Goal: Task Accomplishment & Management: Manage account settings

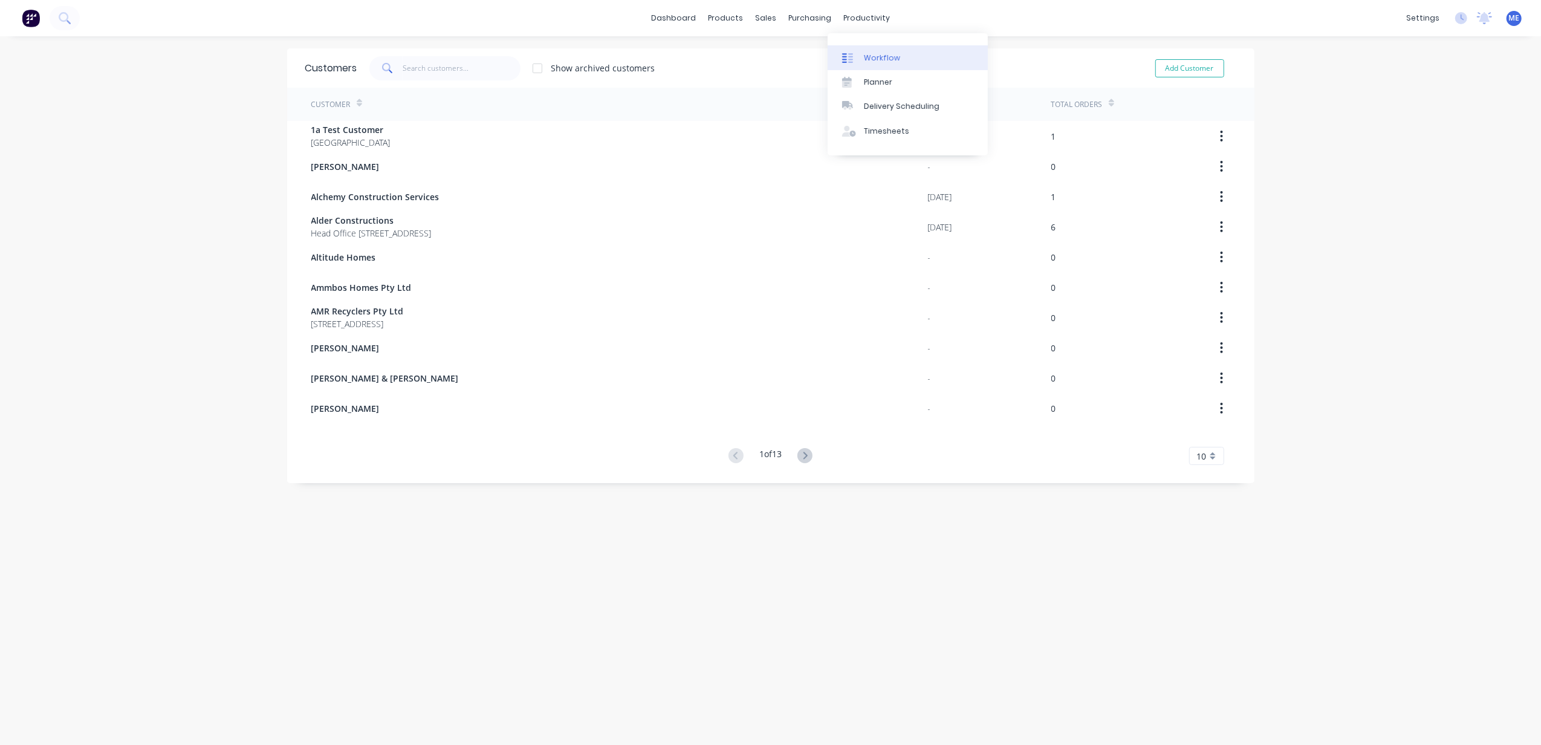
click at [889, 63] on link "Workflow" at bounding box center [908, 57] width 160 height 24
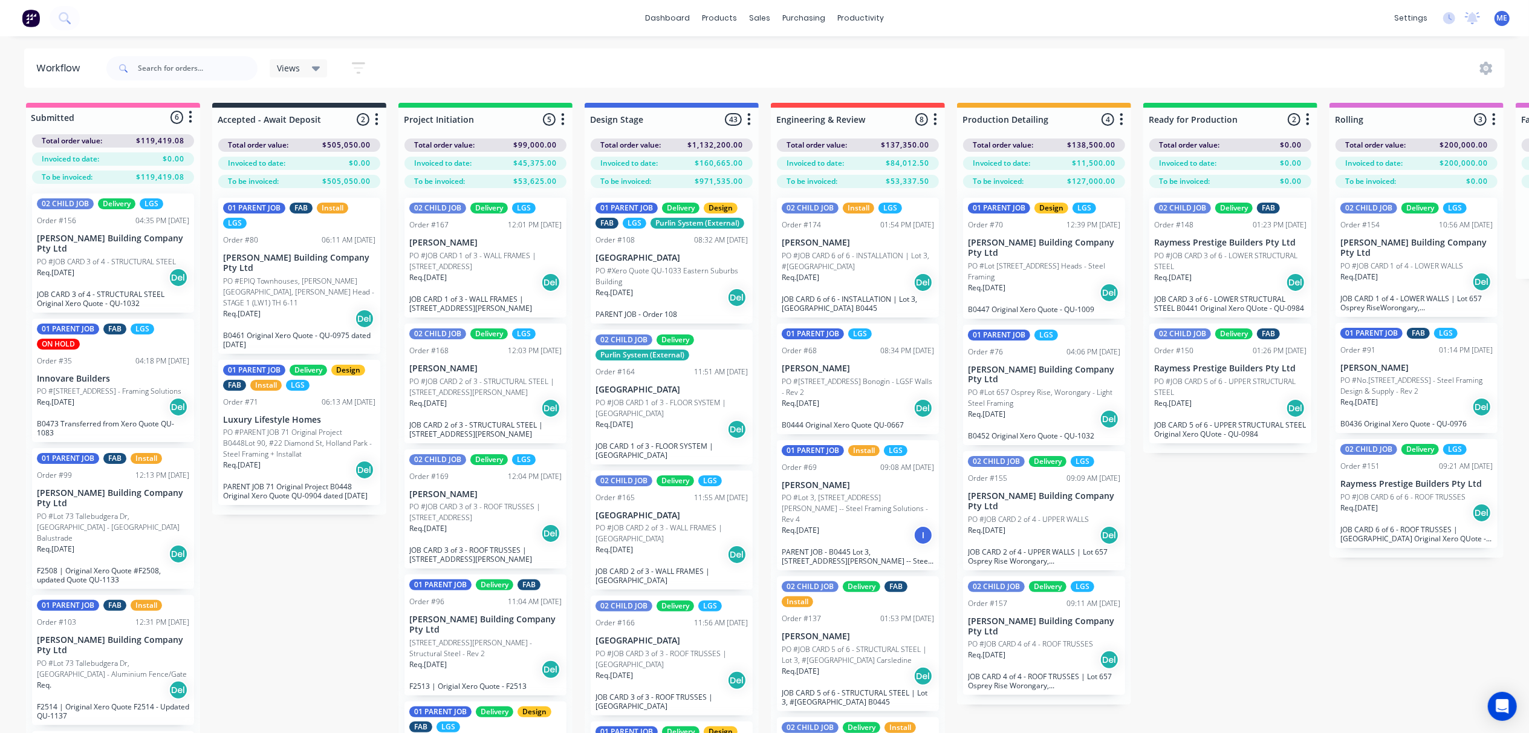
click at [283, 459] on div "Req. [DATE] Del" at bounding box center [299, 469] width 152 height 21
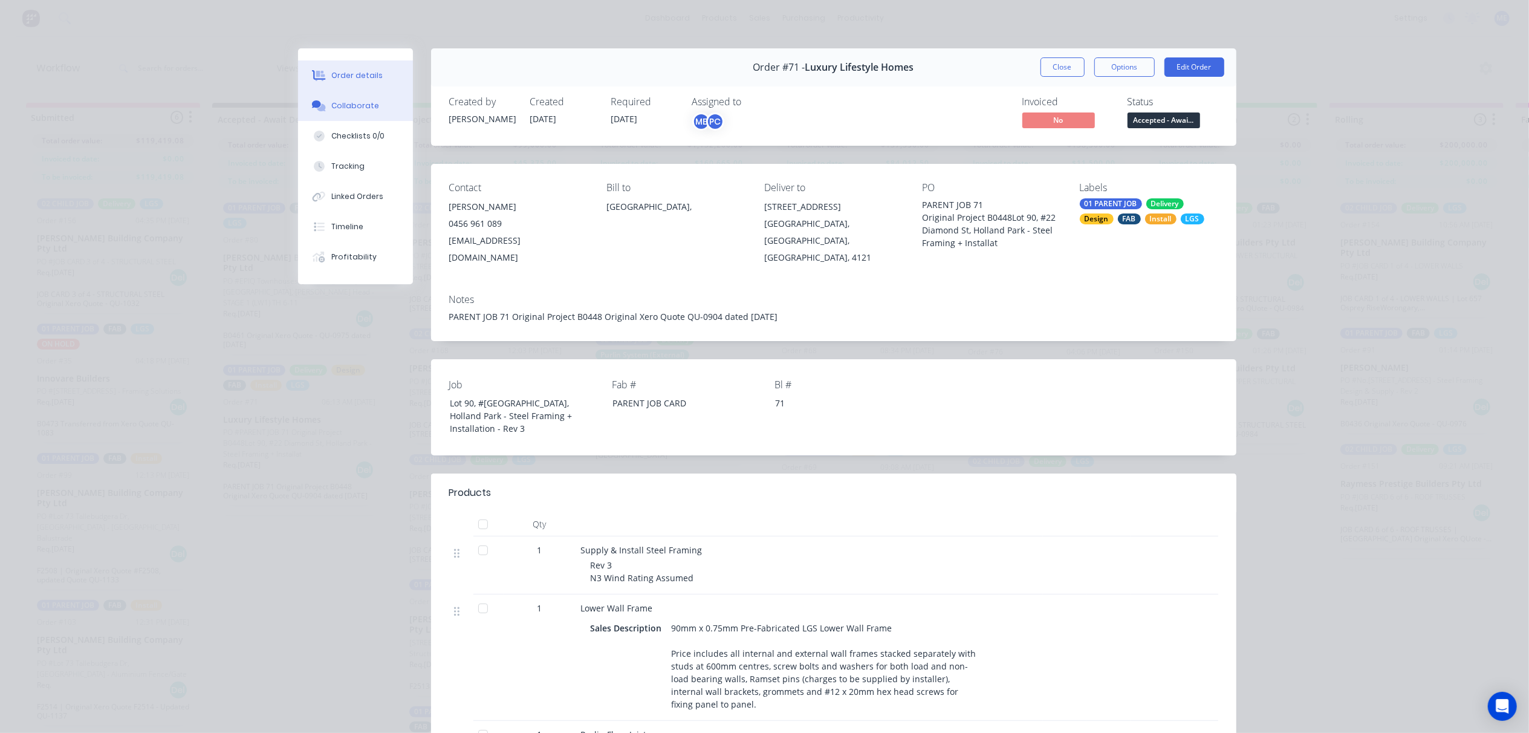
click at [334, 108] on div "Collaborate" at bounding box center [355, 105] width 48 height 11
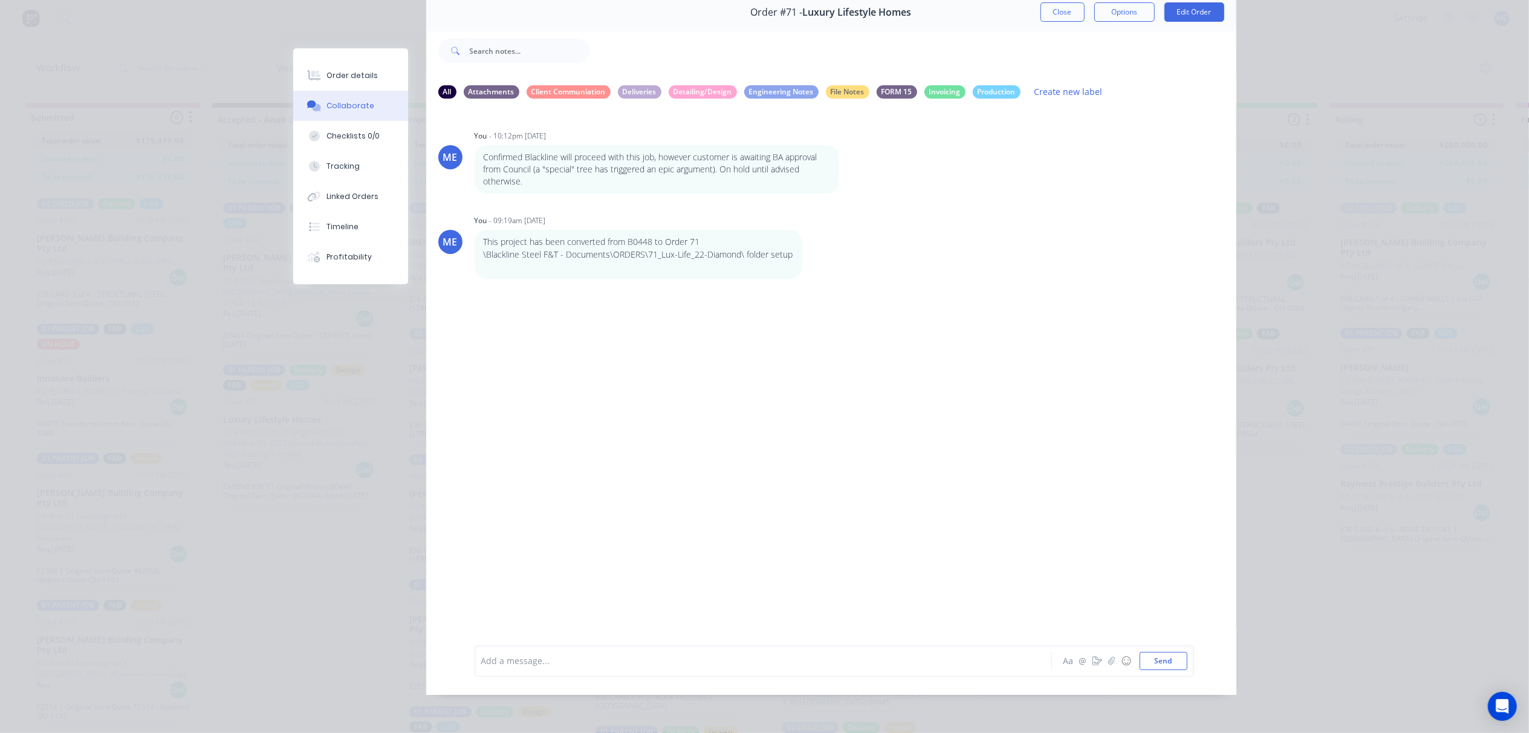
scroll to position [68, 0]
click at [608, 659] on div at bounding box center [746, 660] width 529 height 13
click at [719, 661] on div "@[PERSON_NAME] - window report with stud openings attached." at bounding box center [746, 660] width 529 height 13
click at [751, 654] on div "@[PERSON_NAME] - window report with stud openings in folder" at bounding box center [746, 660] width 529 height 13
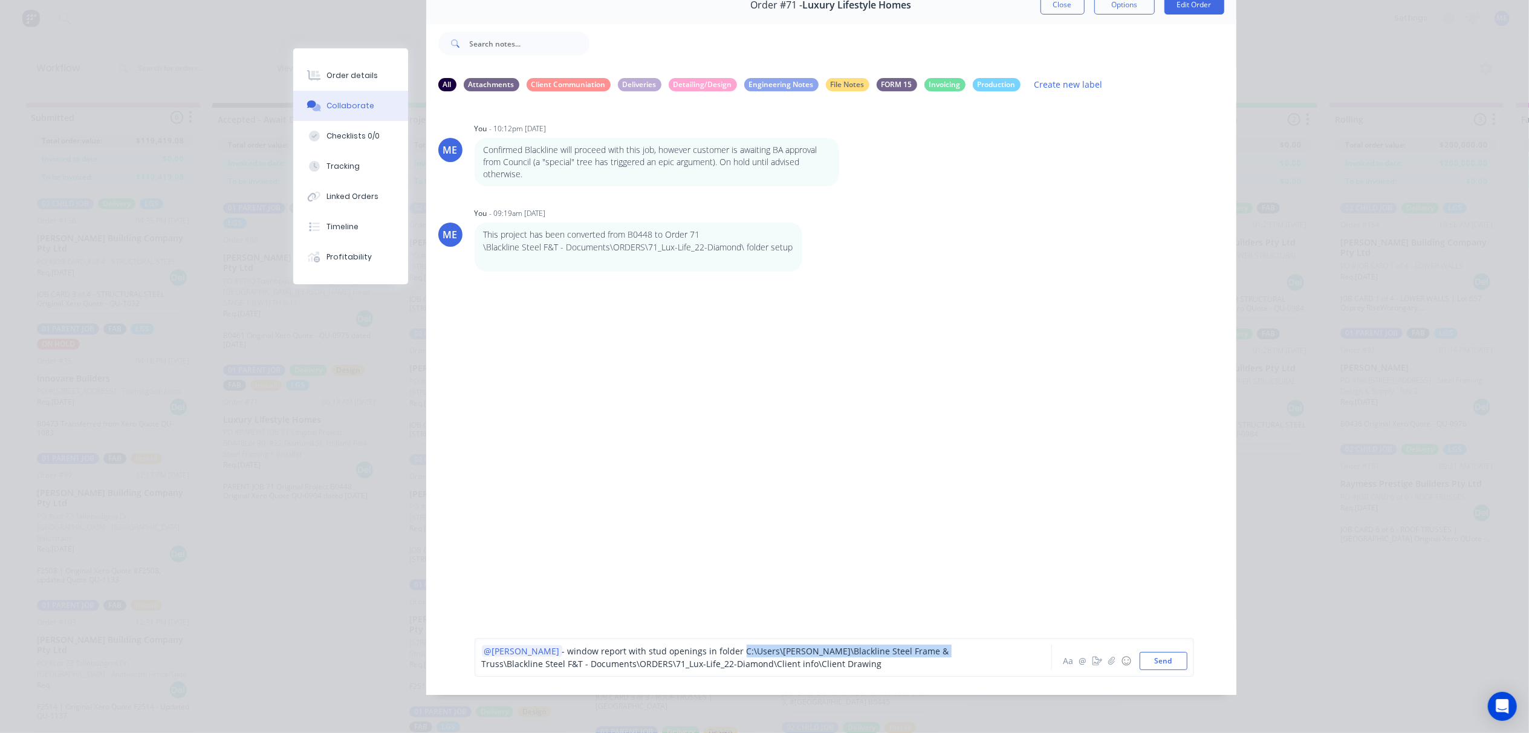
drag, startPoint x: 695, startPoint y: 656, endPoint x: 883, endPoint y: 661, distance: 188.0
click at [883, 661] on span "- window report with stud openings in folder C:\Users\[PERSON_NAME]\Blackline S…" at bounding box center [717, 657] width 470 height 24
drag, startPoint x: 701, startPoint y: 666, endPoint x: 700, endPoint y: 656, distance: 10.3
click at [700, 656] on div "@[PERSON_NAME] - window report with stud openings in folder \Blackline Steel F&…" at bounding box center [746, 656] width 529 height 25
click at [655, 670] on div "@[PERSON_NAME] - window report with stud openings in folder \Blackline Steel F&…" at bounding box center [746, 656] width 529 height 25
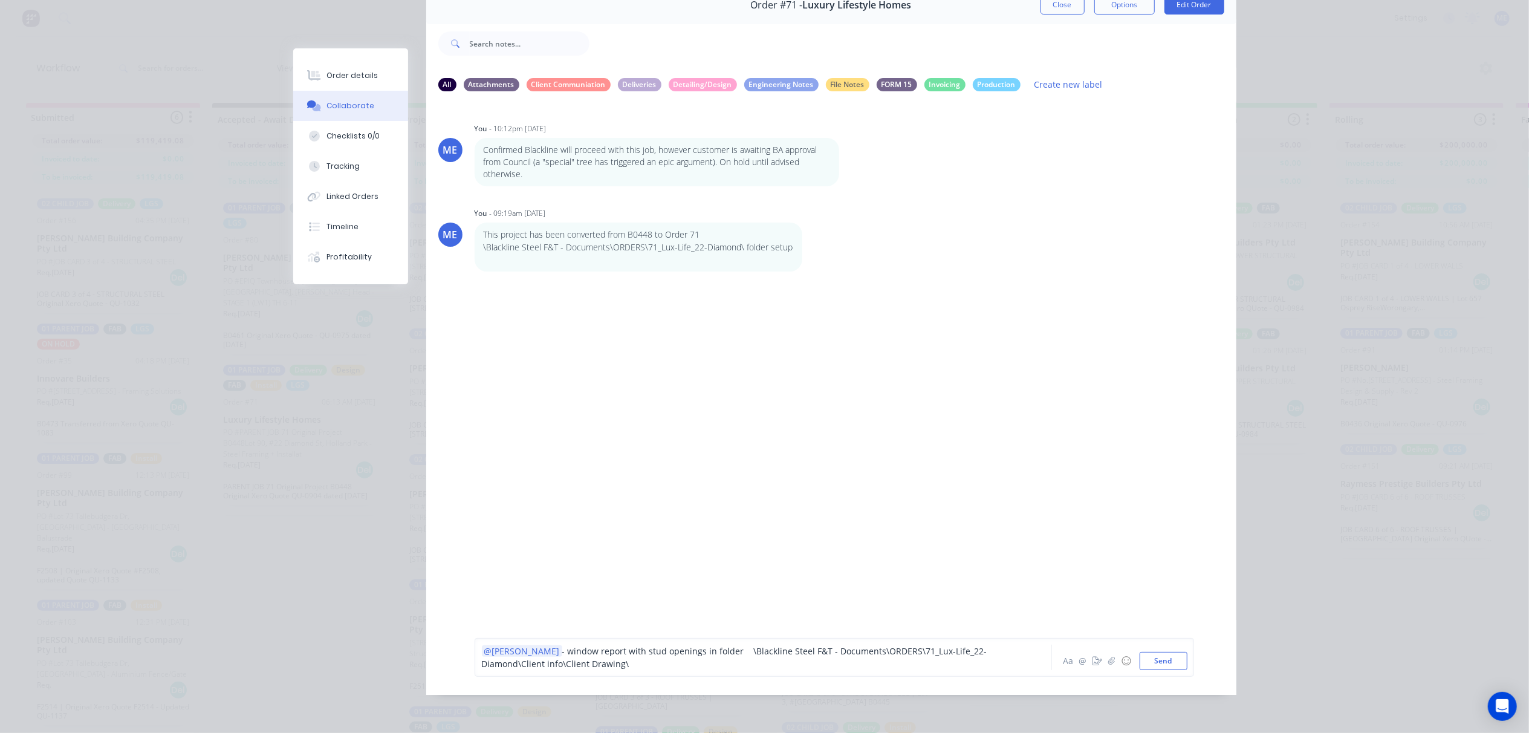
drag, startPoint x: 706, startPoint y: 669, endPoint x: 702, endPoint y: 659, distance: 10.6
click at [702, 659] on div "@[PERSON_NAME] - window report with stud openings in folder \Blackline Steel F&…" at bounding box center [746, 656] width 529 height 25
click at [808, 670] on div "@[PERSON_NAME] - window report with stud openings in folder \Blackline Steel F&…" at bounding box center [746, 656] width 529 height 25
click at [1169, 667] on button "Send" at bounding box center [1163, 661] width 48 height 18
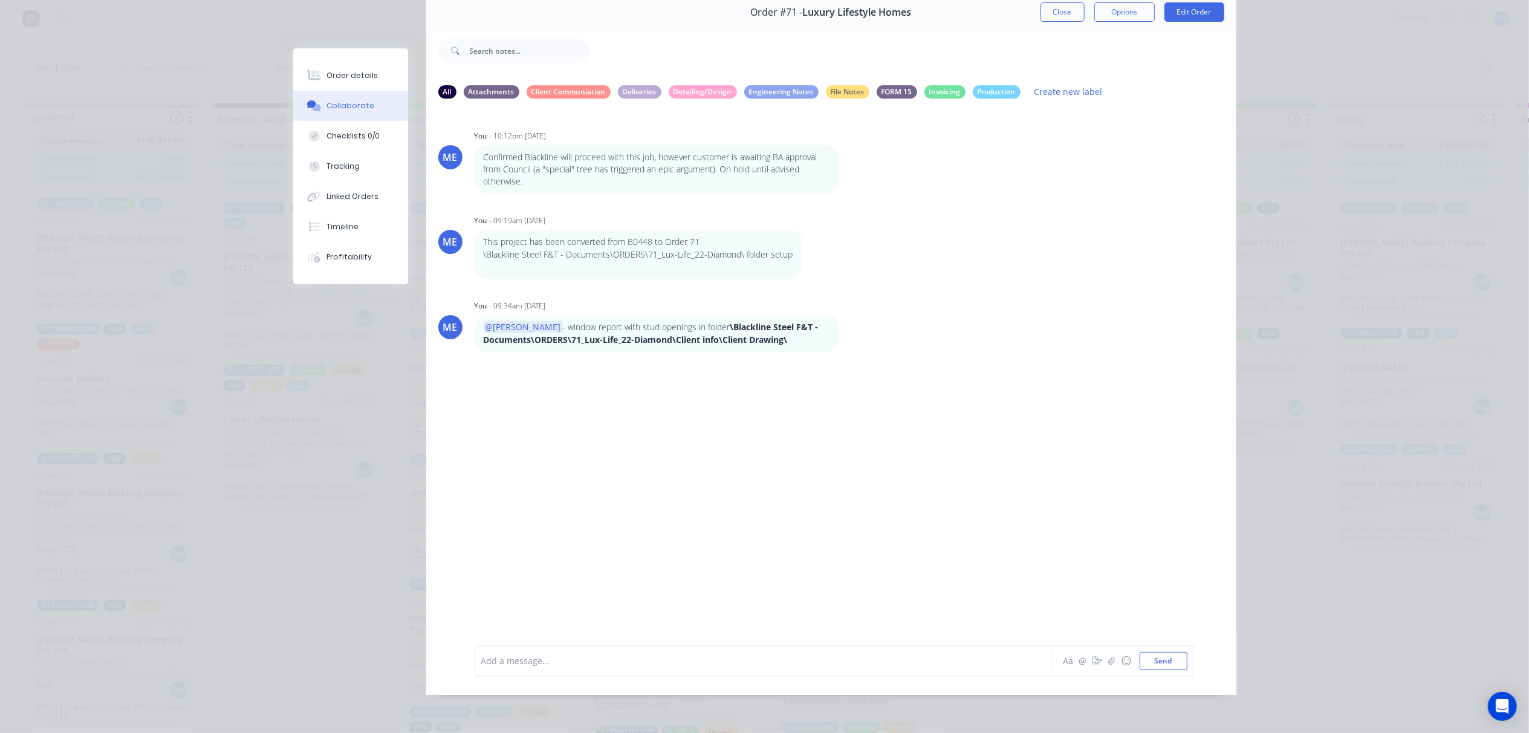
click at [549, 655] on div at bounding box center [746, 660] width 529 height 13
click at [576, 646] on div "PO received Aa @ ☺ Send" at bounding box center [834, 660] width 719 height 31
click at [569, 655] on div "PO received" at bounding box center [746, 660] width 529 height 13
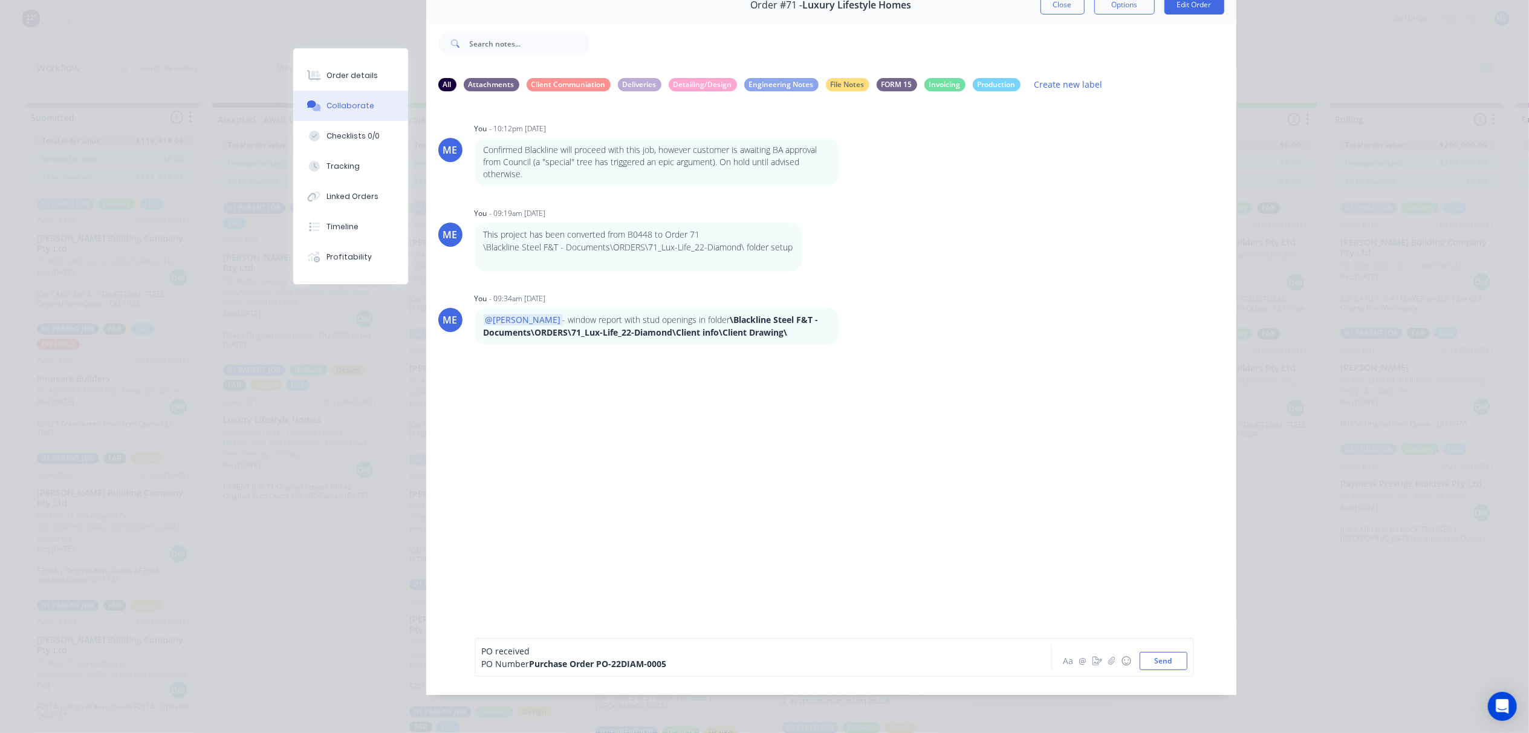
drag, startPoint x: 521, startPoint y: 669, endPoint x: 549, endPoint y: 677, distance: 29.1
click at [523, 669] on span "PO Number" at bounding box center [506, 663] width 48 height 11
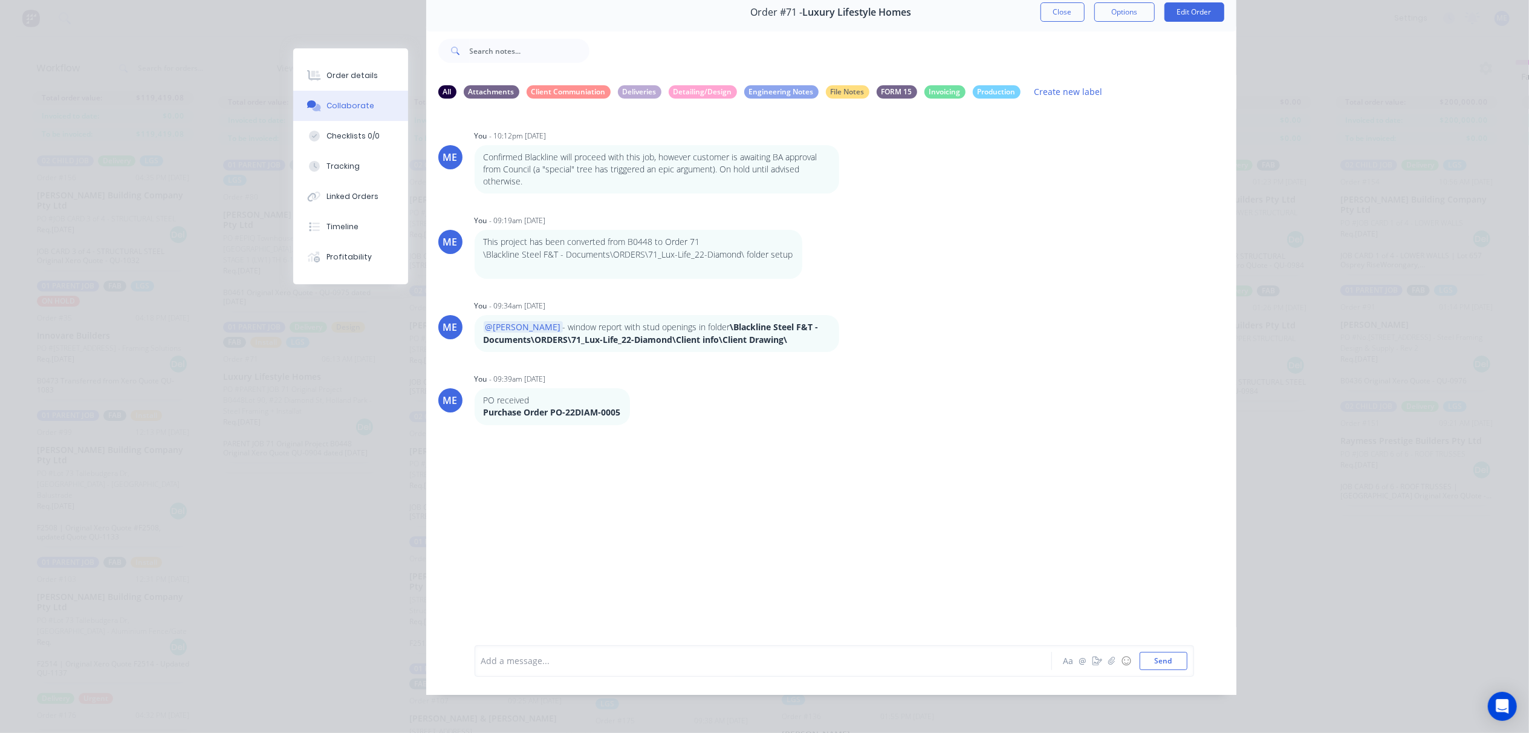
scroll to position [56, 0]
click at [360, 516] on div "Order #71 - Luxury Lifestyle Homes Close Options Edit Order All Attachments Cli…" at bounding box center [764, 343] width 943 height 701
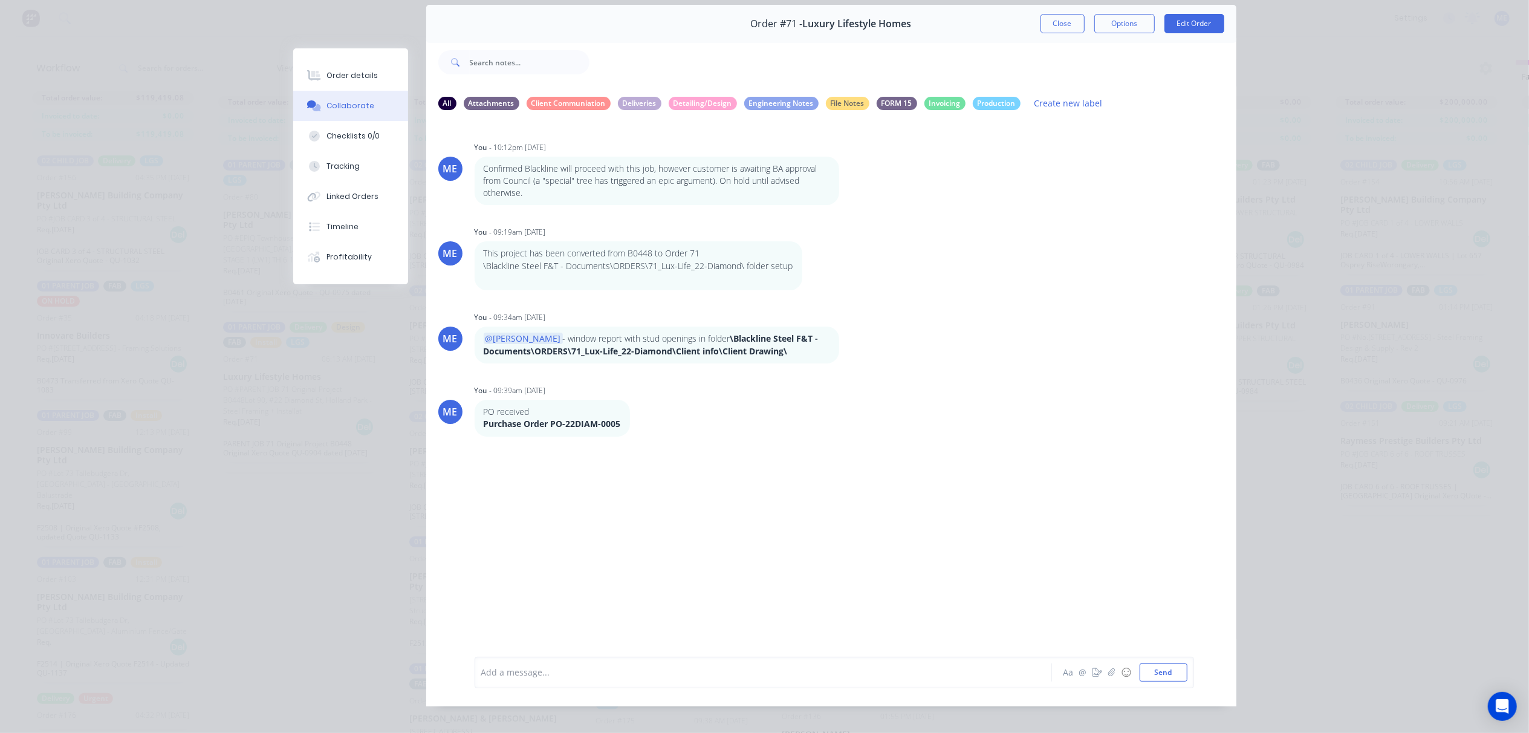
scroll to position [0, 0]
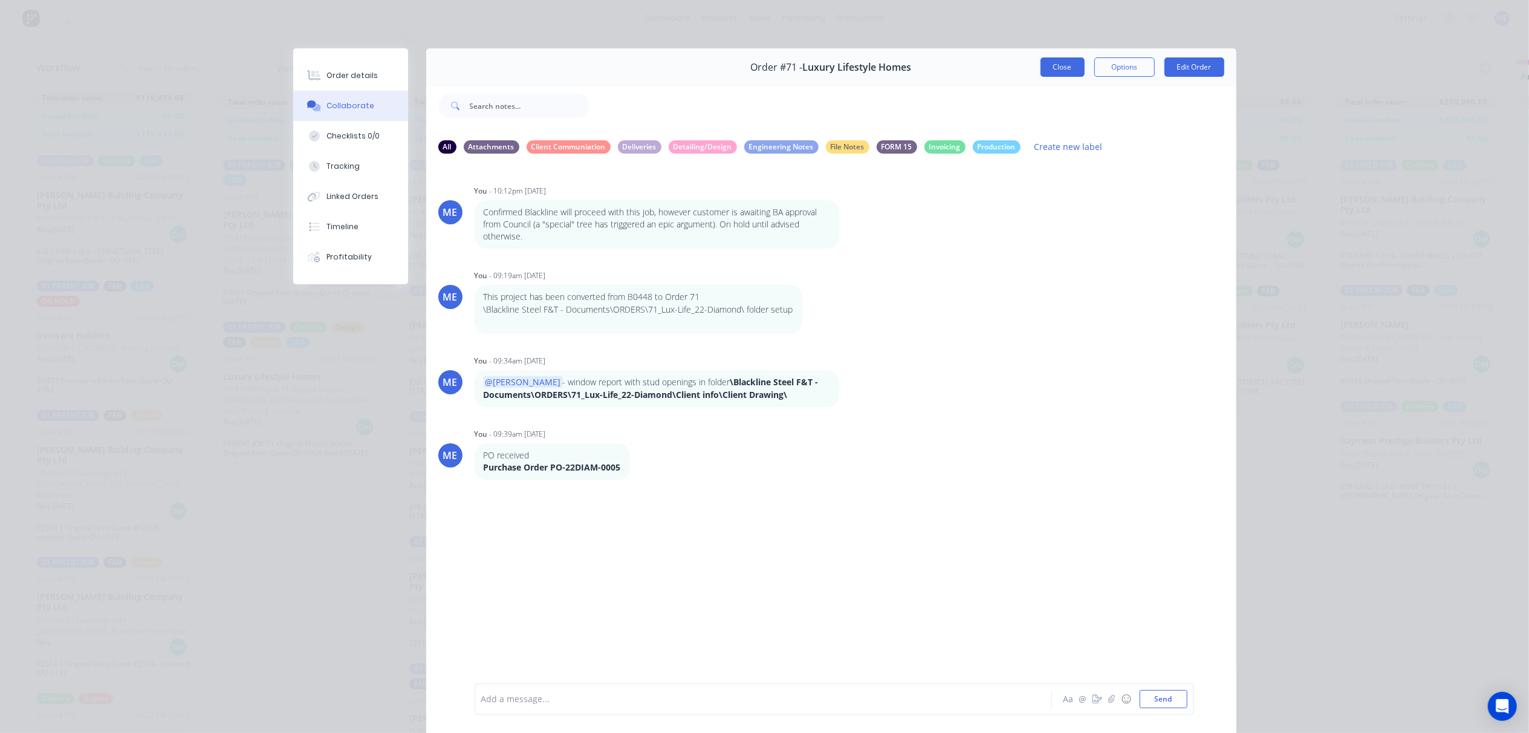
click at [1055, 62] on button "Close" at bounding box center [1062, 66] width 44 height 19
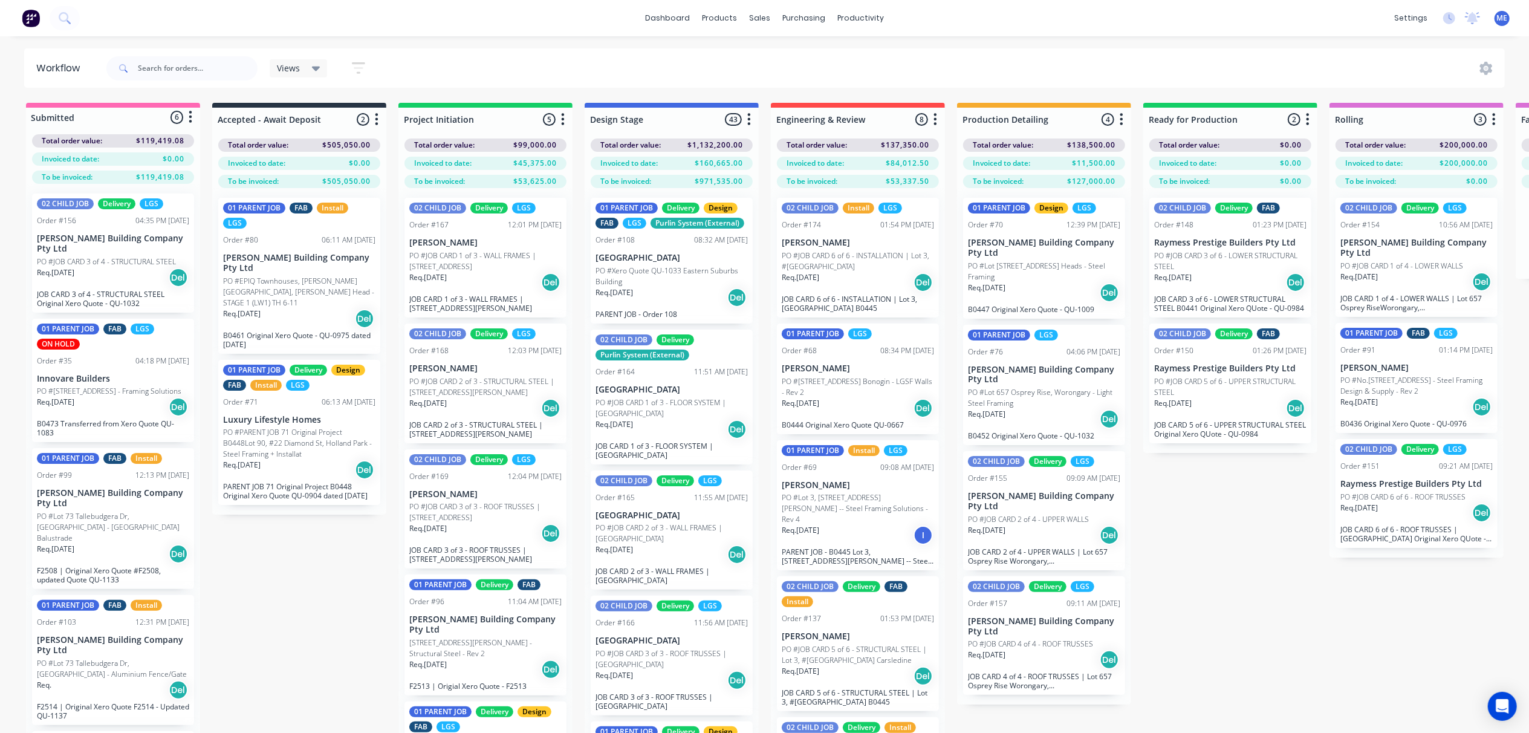
click at [303, 427] on p "PO #PARENT JOB 71 Original Project B0448Lot 90, #22 Diamond St, Holland Park - …" at bounding box center [299, 443] width 152 height 33
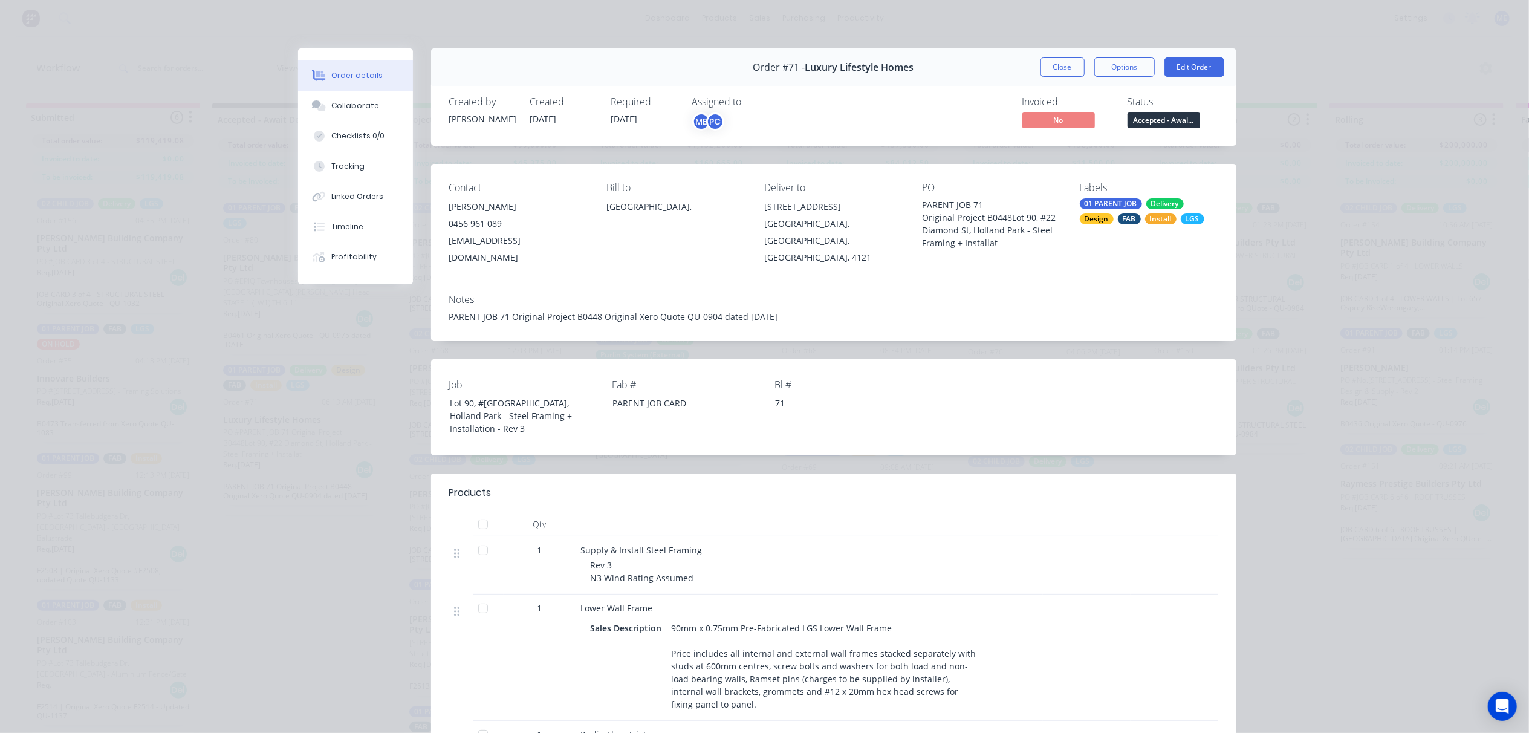
click at [939, 215] on div "PARENT JOB 71 Original Project B0448Lot 90, #22 Diamond St, Holland Park - Stee…" at bounding box center [991, 223] width 138 height 51
click at [1187, 68] on button "Edit Order" at bounding box center [1194, 66] width 60 height 19
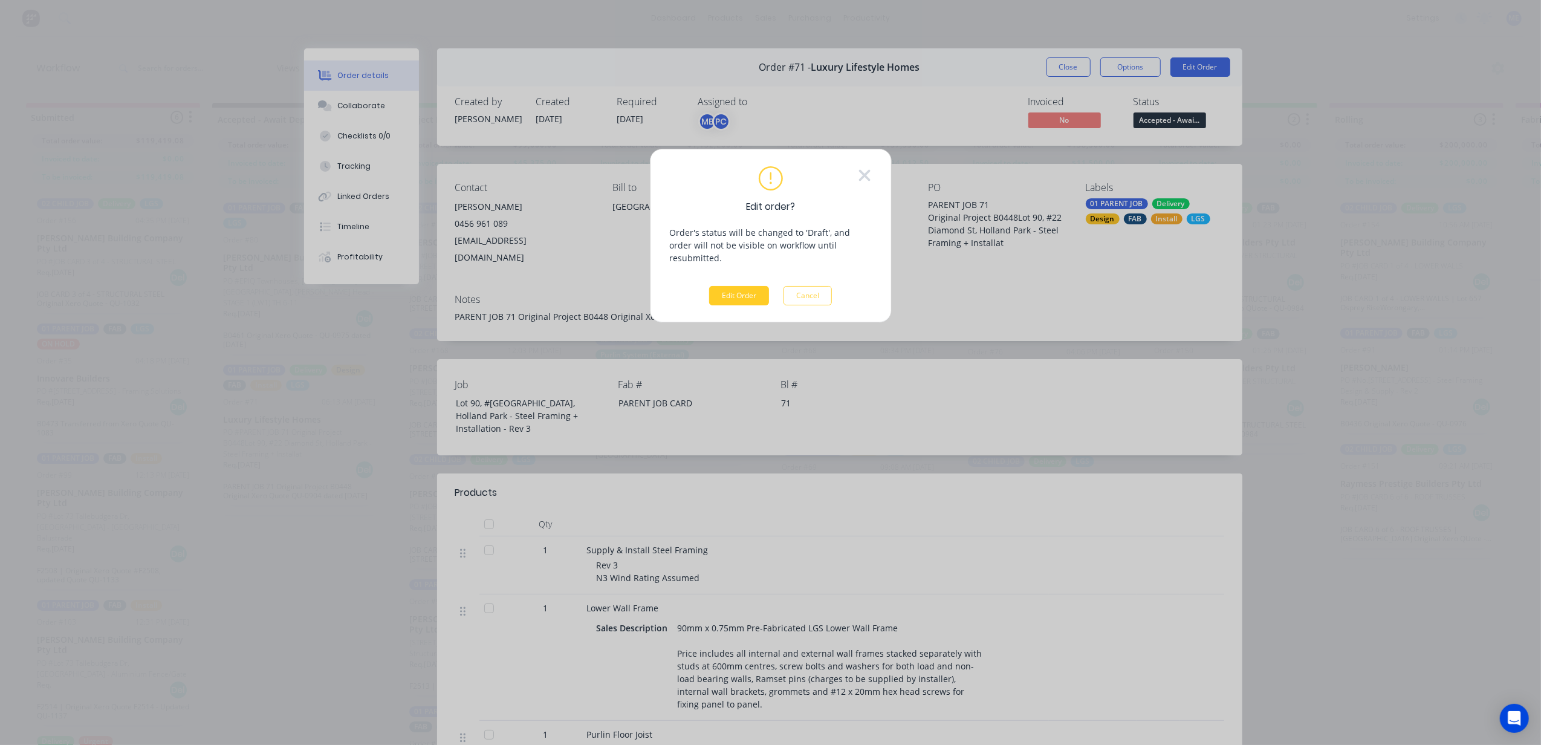
click at [750, 286] on button "Edit Order" at bounding box center [739, 295] width 60 height 19
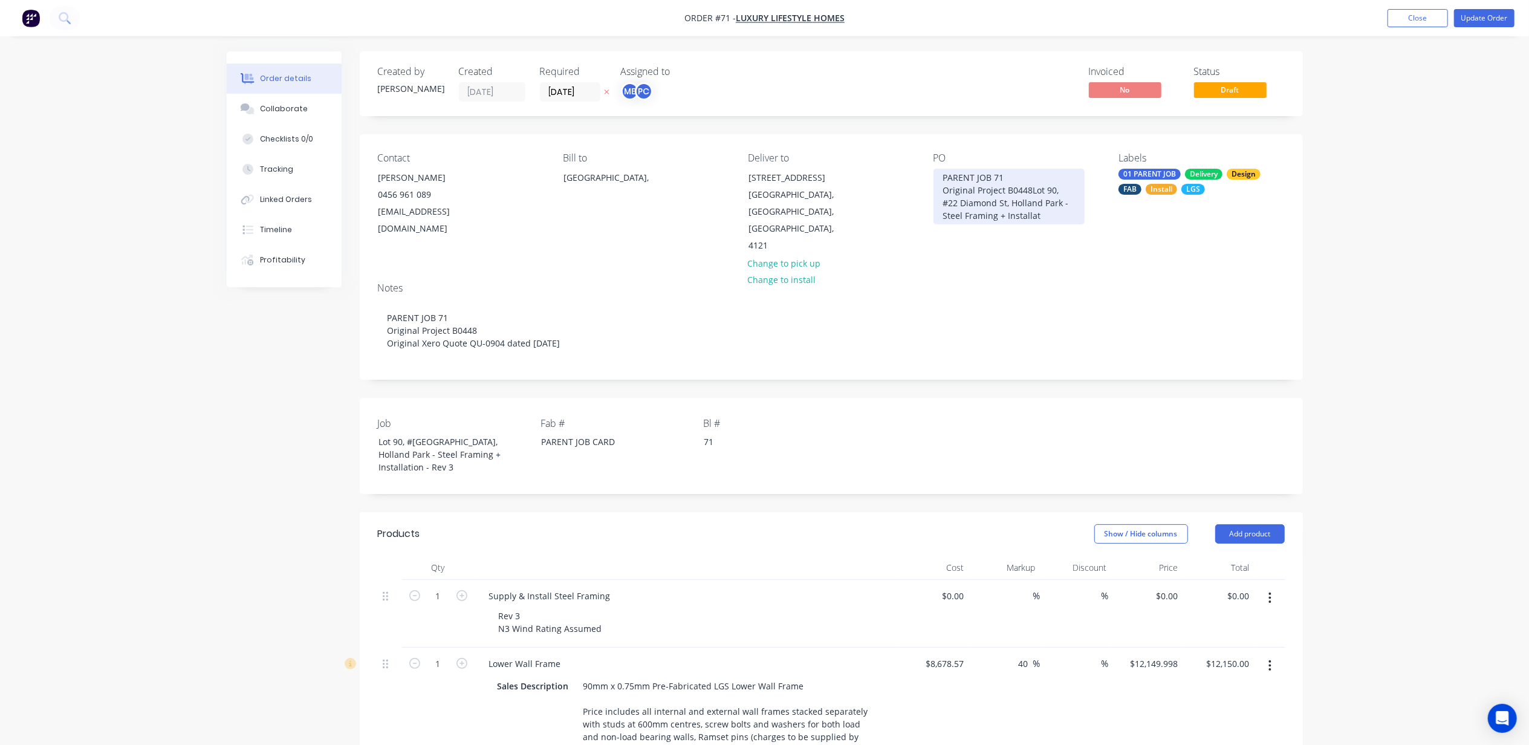
click at [970, 173] on div "PARENT JOB 71 Original Project B0448Lot 90, #22 Diamond St, Holland Park - Stee…" at bounding box center [1008, 197] width 151 height 56
paste div
click at [964, 189] on div "Purchase Order PO-22DIAM-0005Original Project B0448Lot 90, #[GEOGRAPHIC_DATA] -…" at bounding box center [1008, 197] width 151 height 56
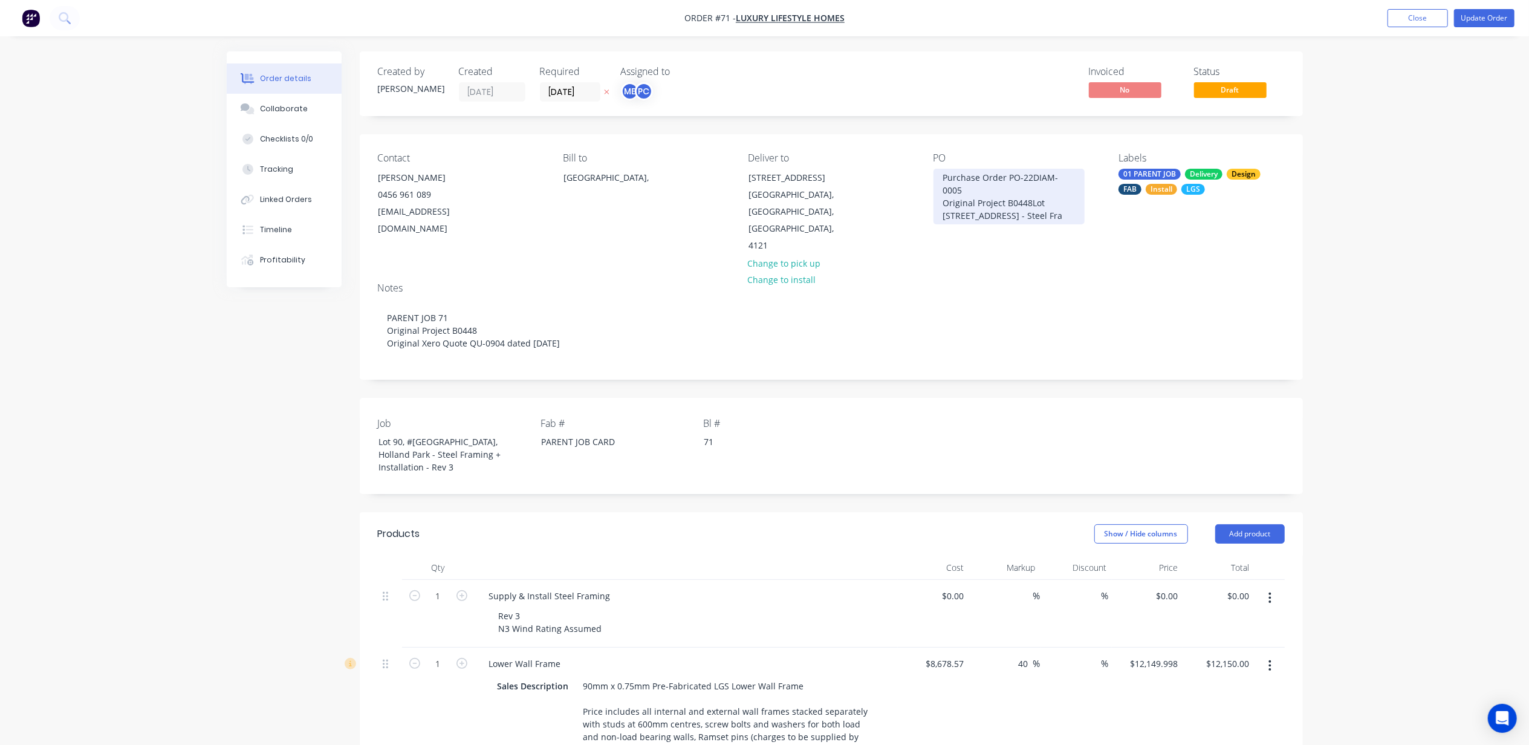
click at [1031, 187] on div "Purchase Order PO-22DIAM-0005 Original Project B0448Lot [STREET_ADDRESS] - Stee…" at bounding box center [1008, 197] width 151 height 56
drag, startPoint x: 1055, startPoint y: 189, endPoint x: 936, endPoint y: 192, distance: 119.7
click at [936, 192] on div "Purchase Order PO-22DIAM-0005 Original Project B0448Lot [STREET_ADDRESS] - Stee…" at bounding box center [1008, 197] width 151 height 56
click at [1005, 202] on div "Purchase Order PO-22DIAM-0005 #[GEOGRAPHIC_DATA] - Steel Fra" at bounding box center [1008, 190] width 151 height 43
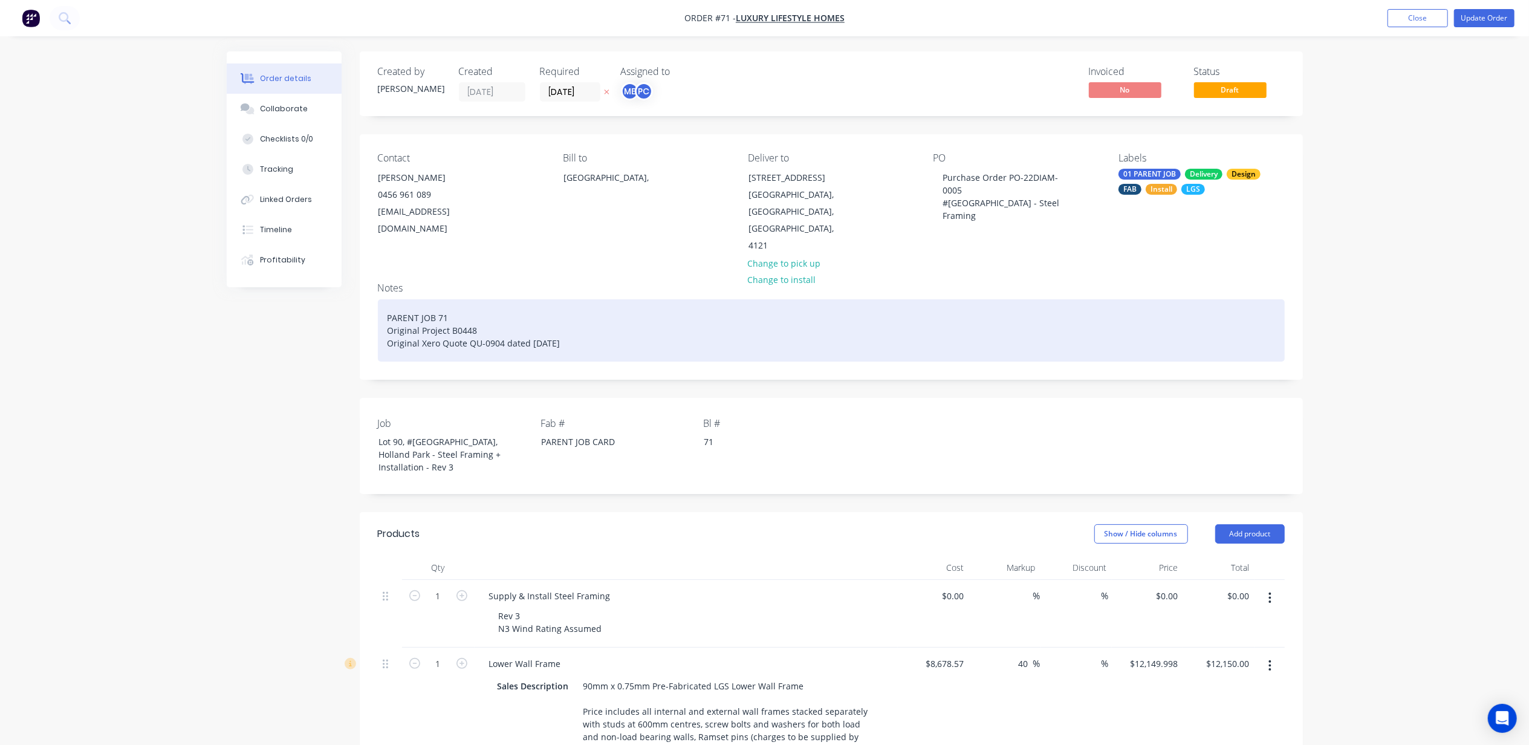
click at [431, 329] on div "PARENT JOB 71 Original Project B0448 Original Xero Quote QU-0904 dated [DATE]" at bounding box center [831, 330] width 907 height 62
click at [453, 312] on div "PARENT JOB 71 Original Project B0448 Original Xero Quote QU-0904 dated [DATE]" at bounding box center [831, 330] width 907 height 62
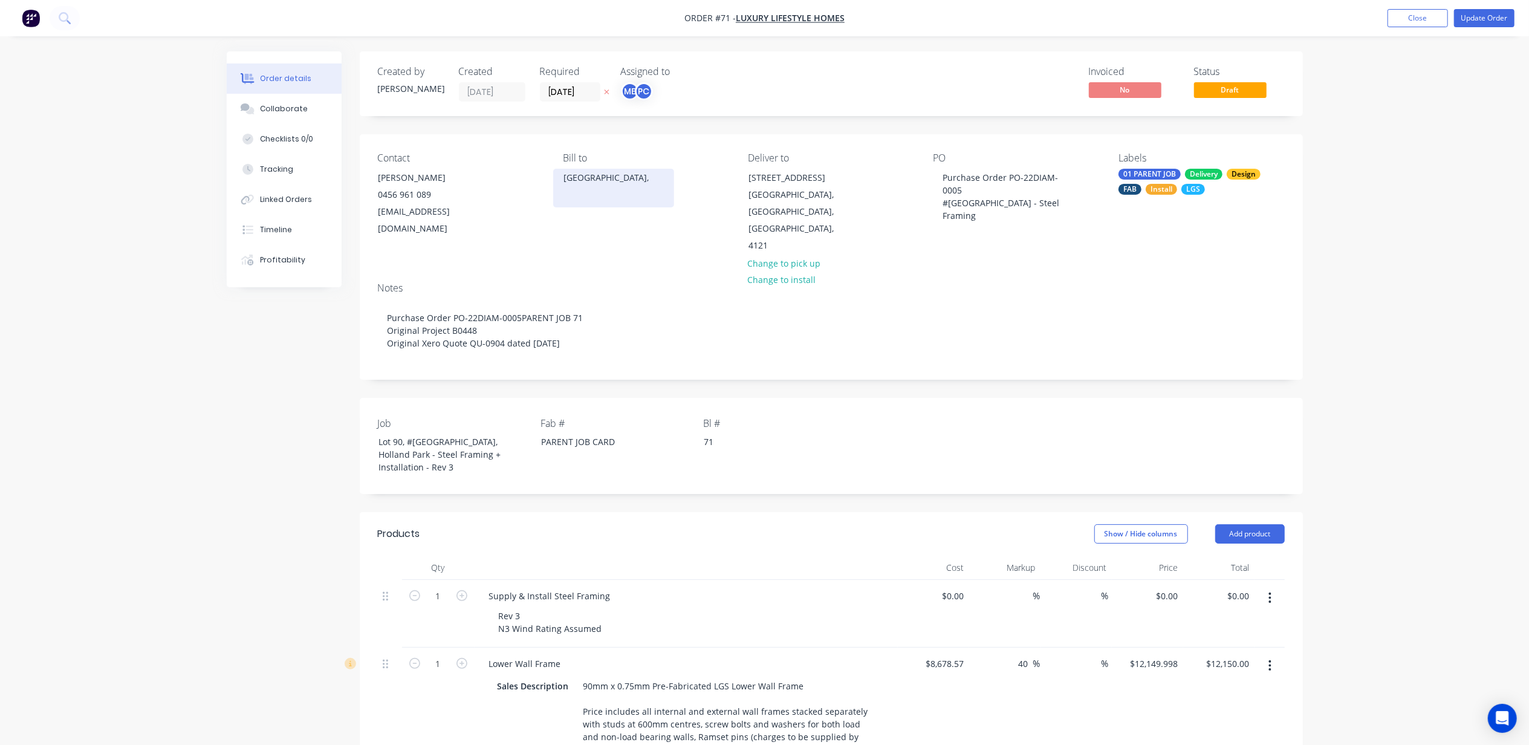
click at [578, 196] on div "[GEOGRAPHIC_DATA]," at bounding box center [613, 188] width 121 height 39
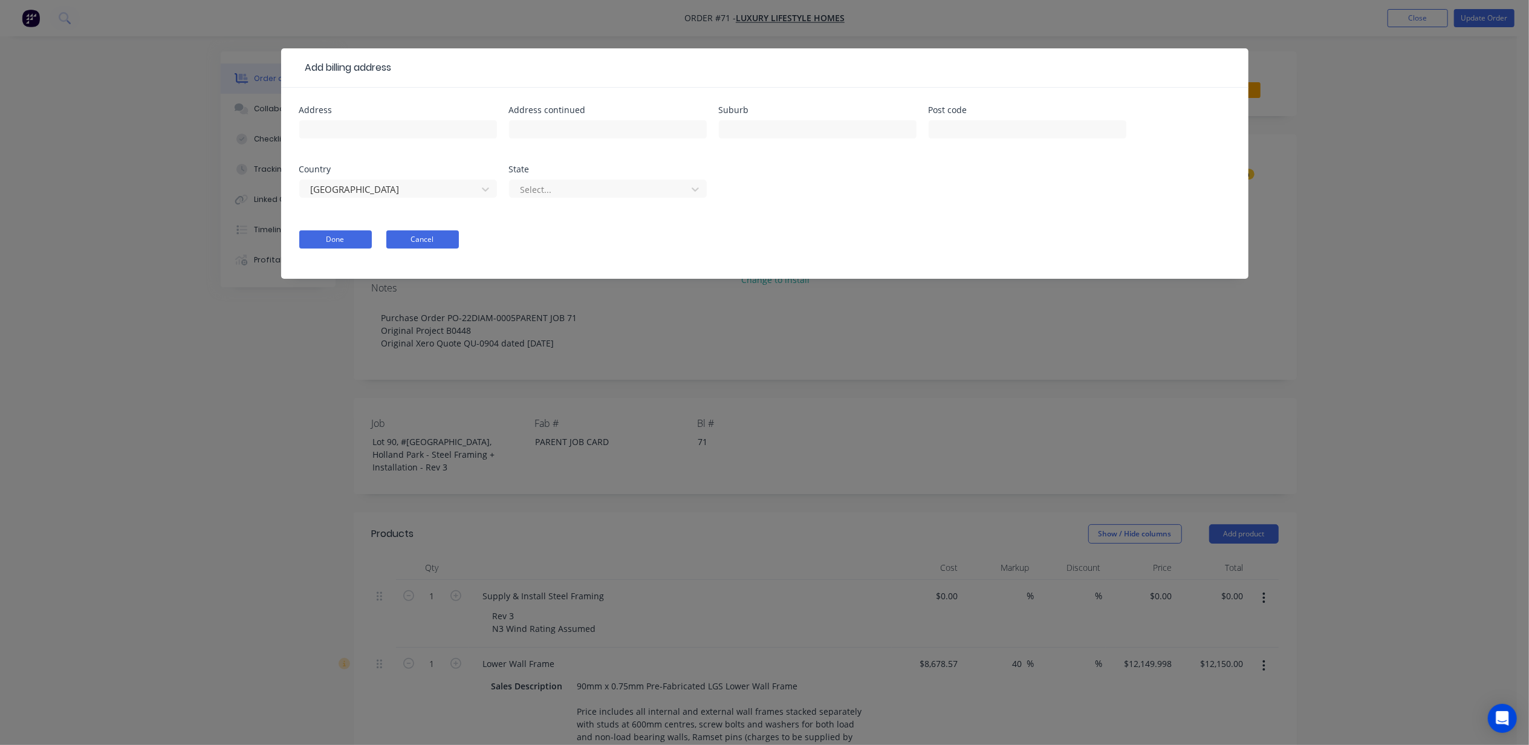
click at [432, 235] on button "Cancel" at bounding box center [422, 239] width 73 height 18
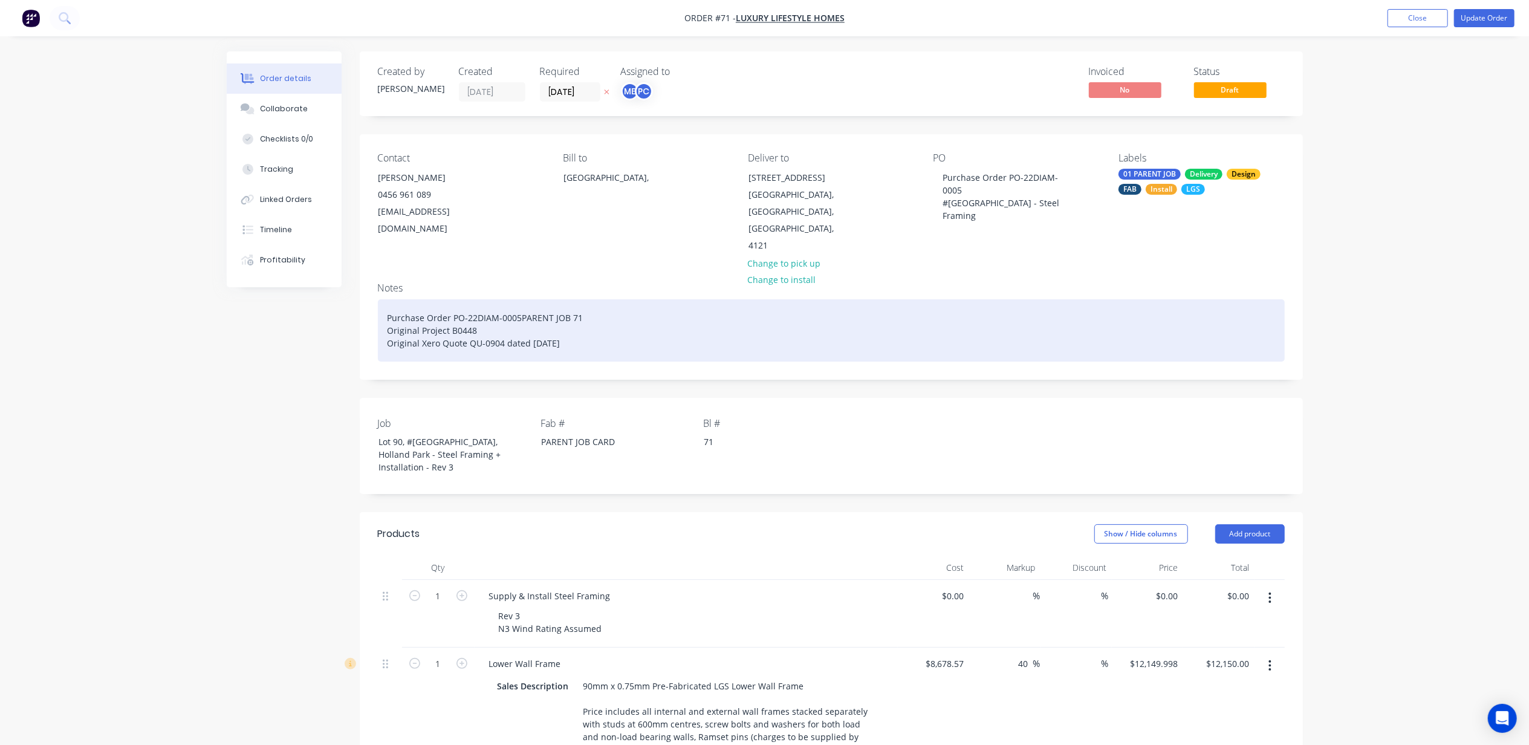
click at [451, 339] on div "Purchase Order PO-22DIAM-0005 PARENT JOB 71 Original Project B0448 Original Xer…" at bounding box center [831, 330] width 907 height 62
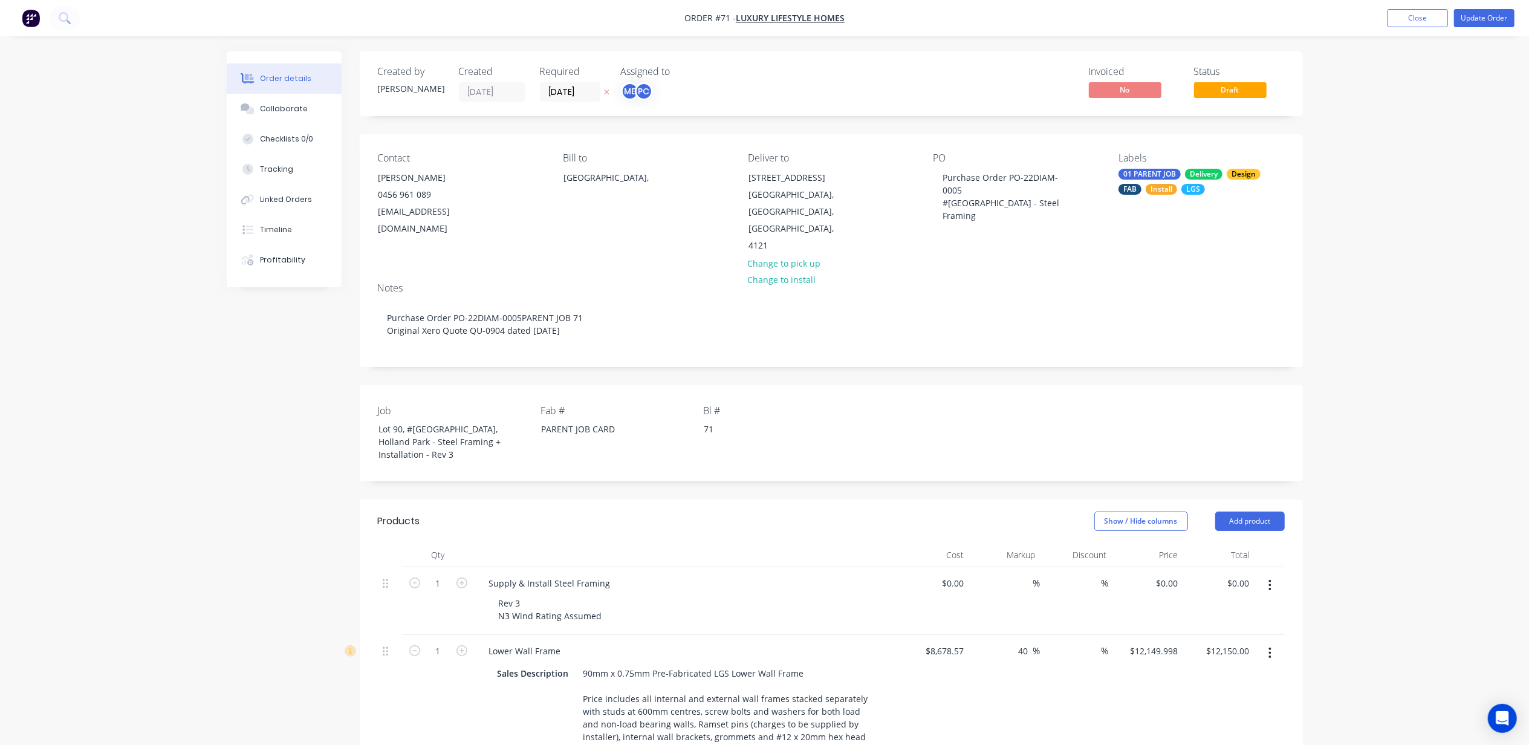
click at [773, 173] on div "[STREET_ADDRESS]" at bounding box center [798, 177] width 100 height 17
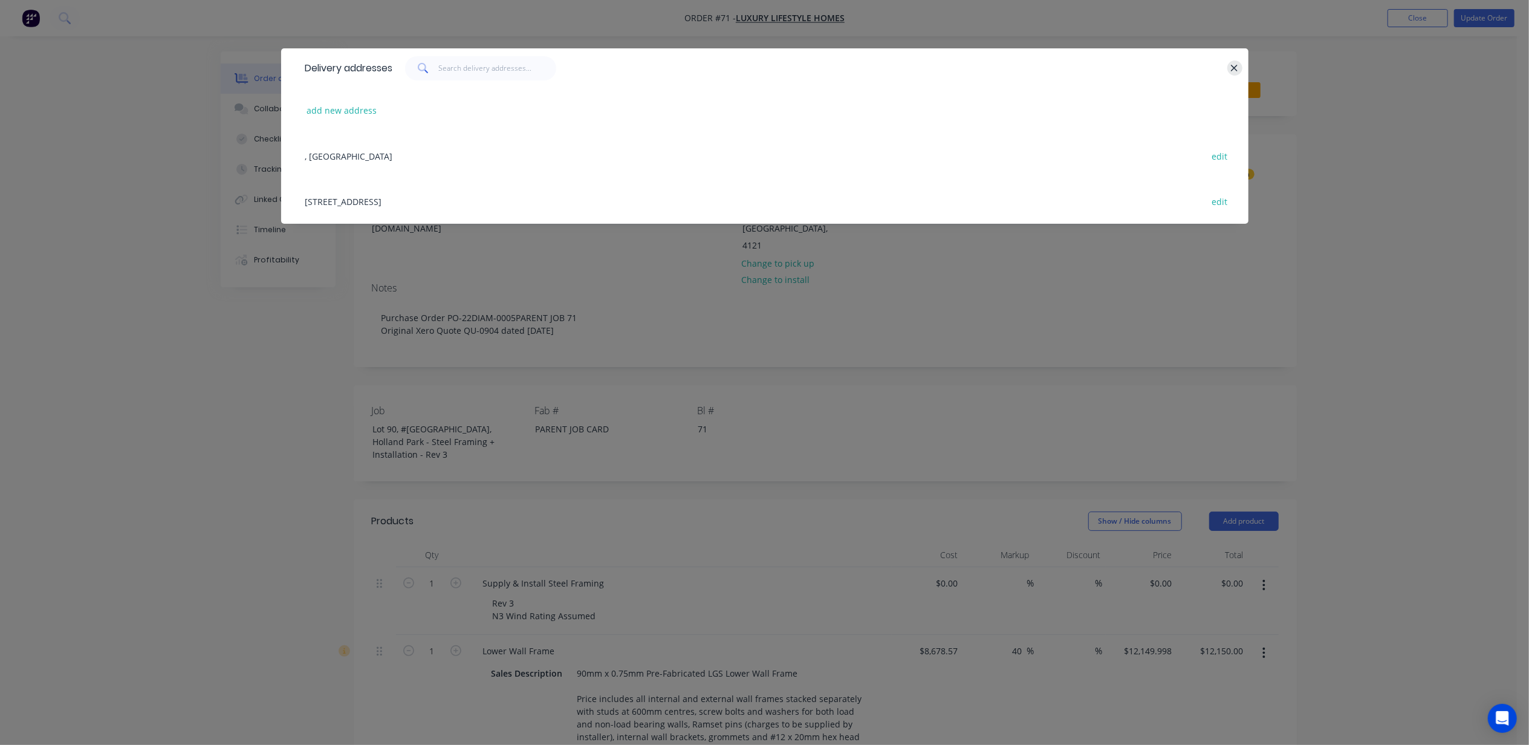
click at [1231, 68] on icon "button" at bounding box center [1234, 68] width 8 height 11
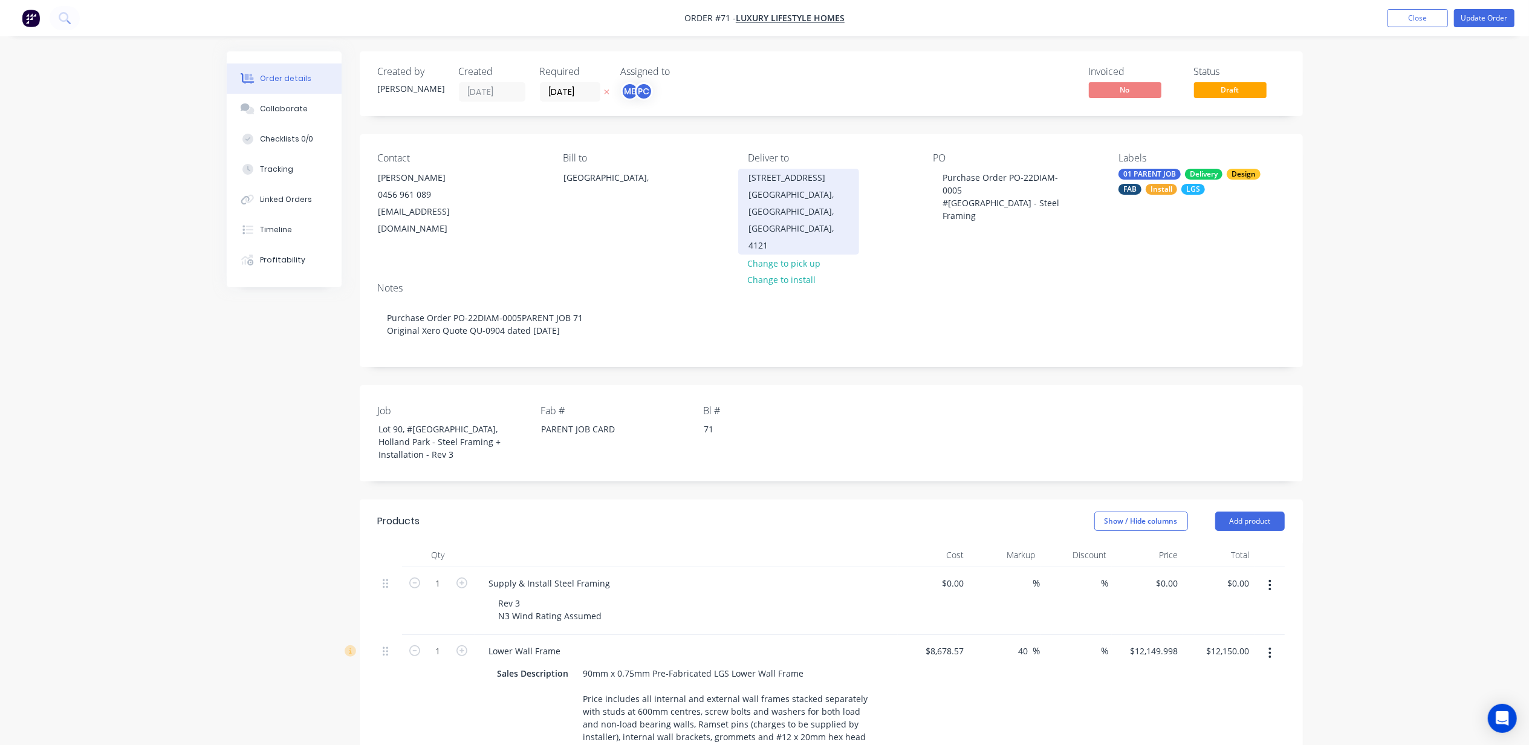
click at [762, 175] on div "[STREET_ADDRESS]" at bounding box center [798, 177] width 100 height 17
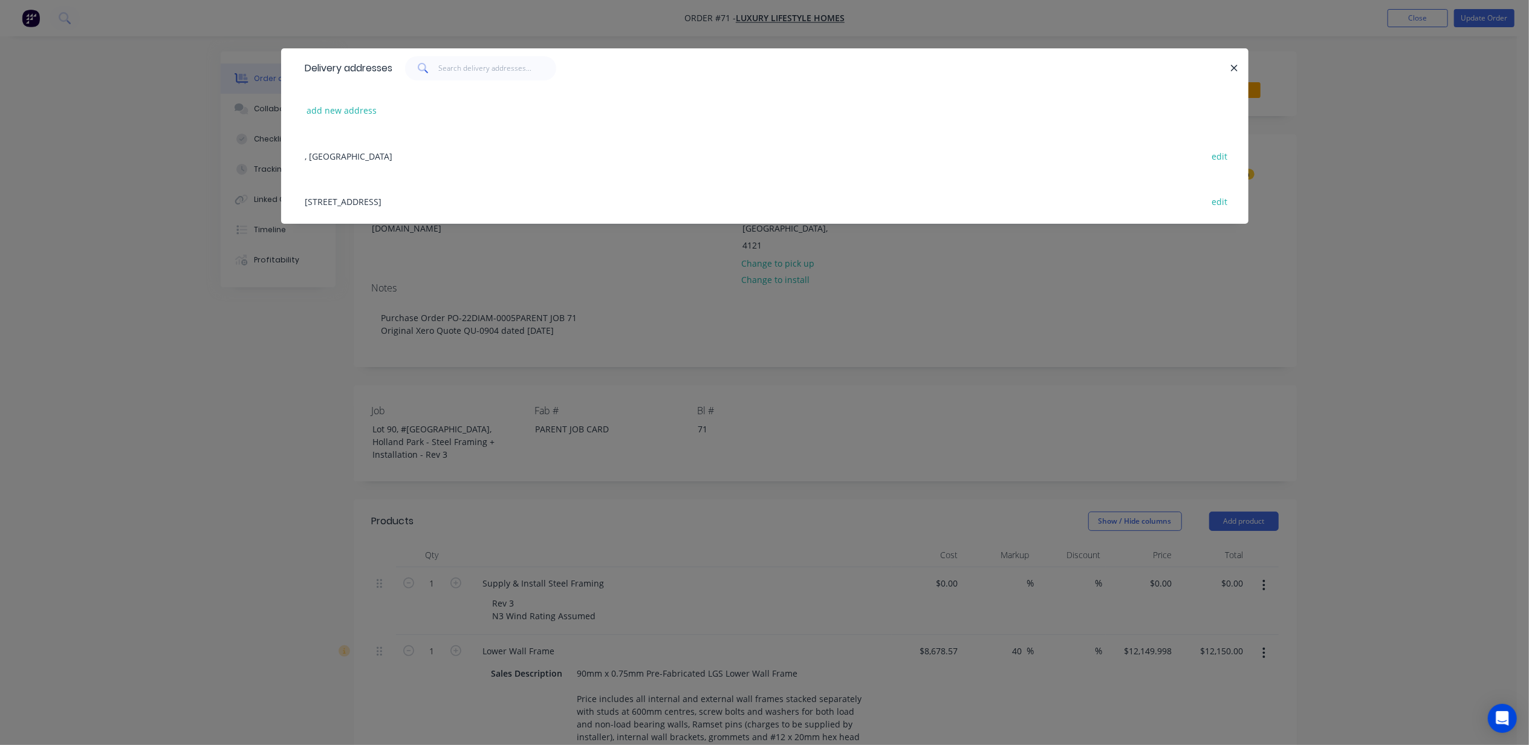
click at [286, 351] on div "Delivery addresses add new address , [GEOGRAPHIC_DATA] edit [STREET_ADDRESS] ed…" at bounding box center [764, 372] width 1529 height 745
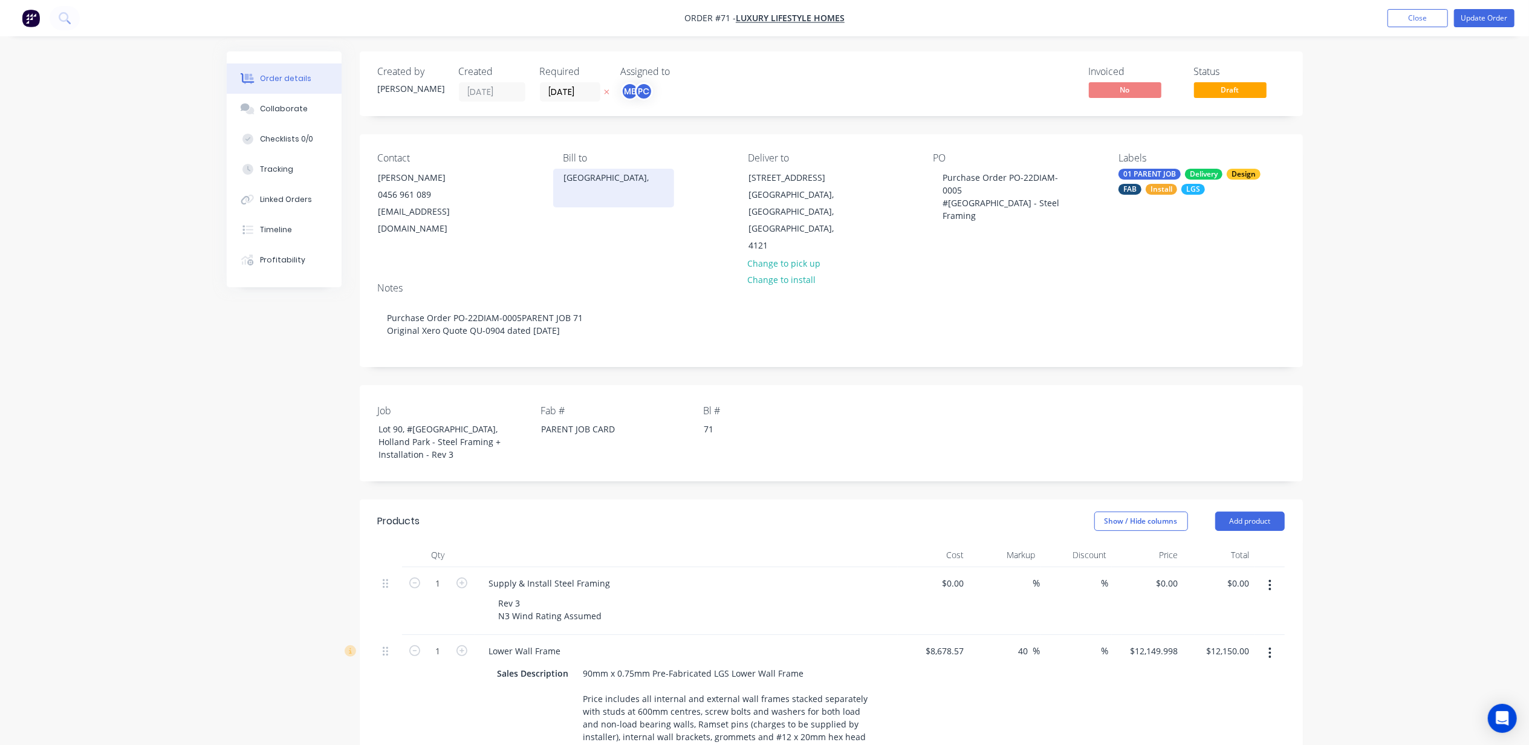
click at [593, 175] on div "[GEOGRAPHIC_DATA]," at bounding box center [613, 177] width 100 height 17
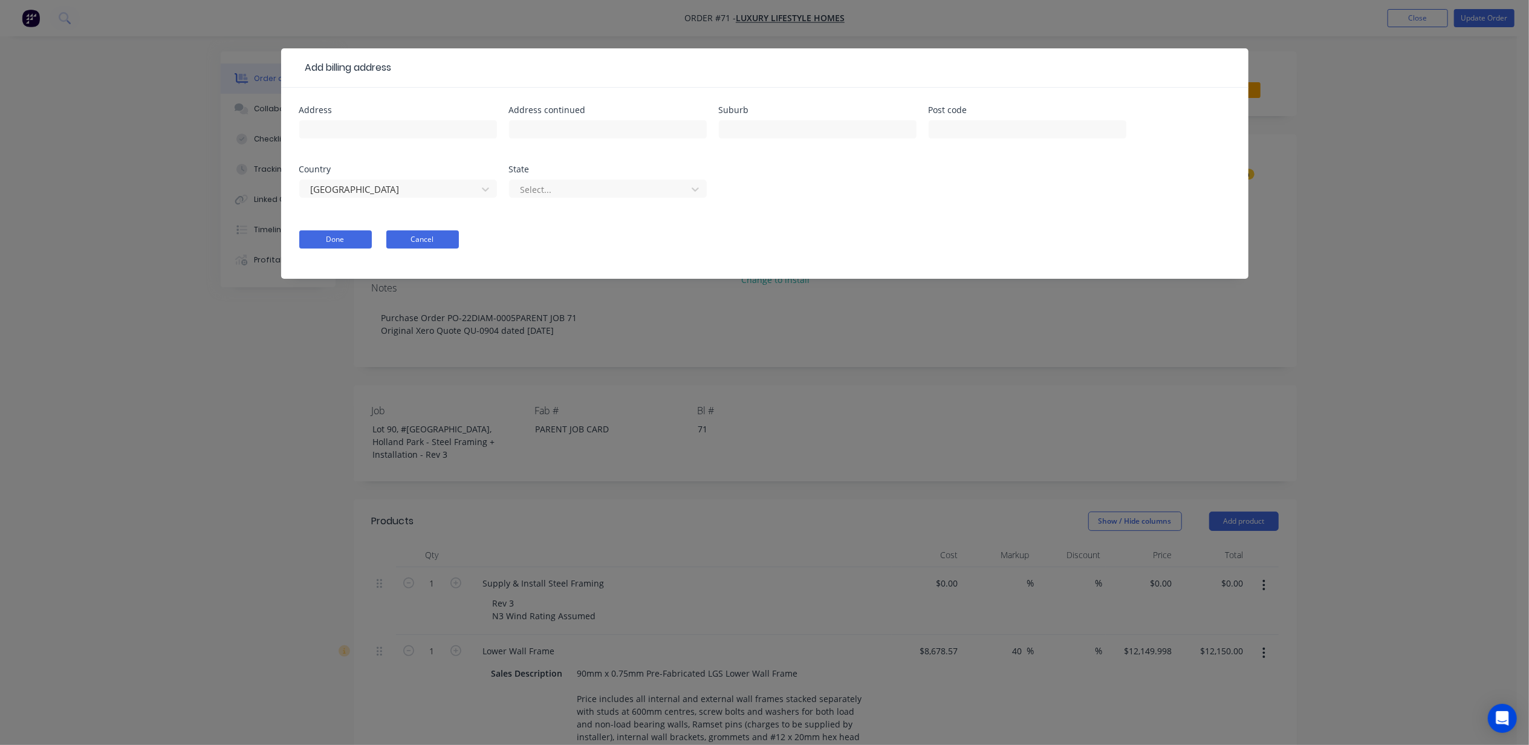
click at [412, 233] on button "Cancel" at bounding box center [422, 239] width 73 height 18
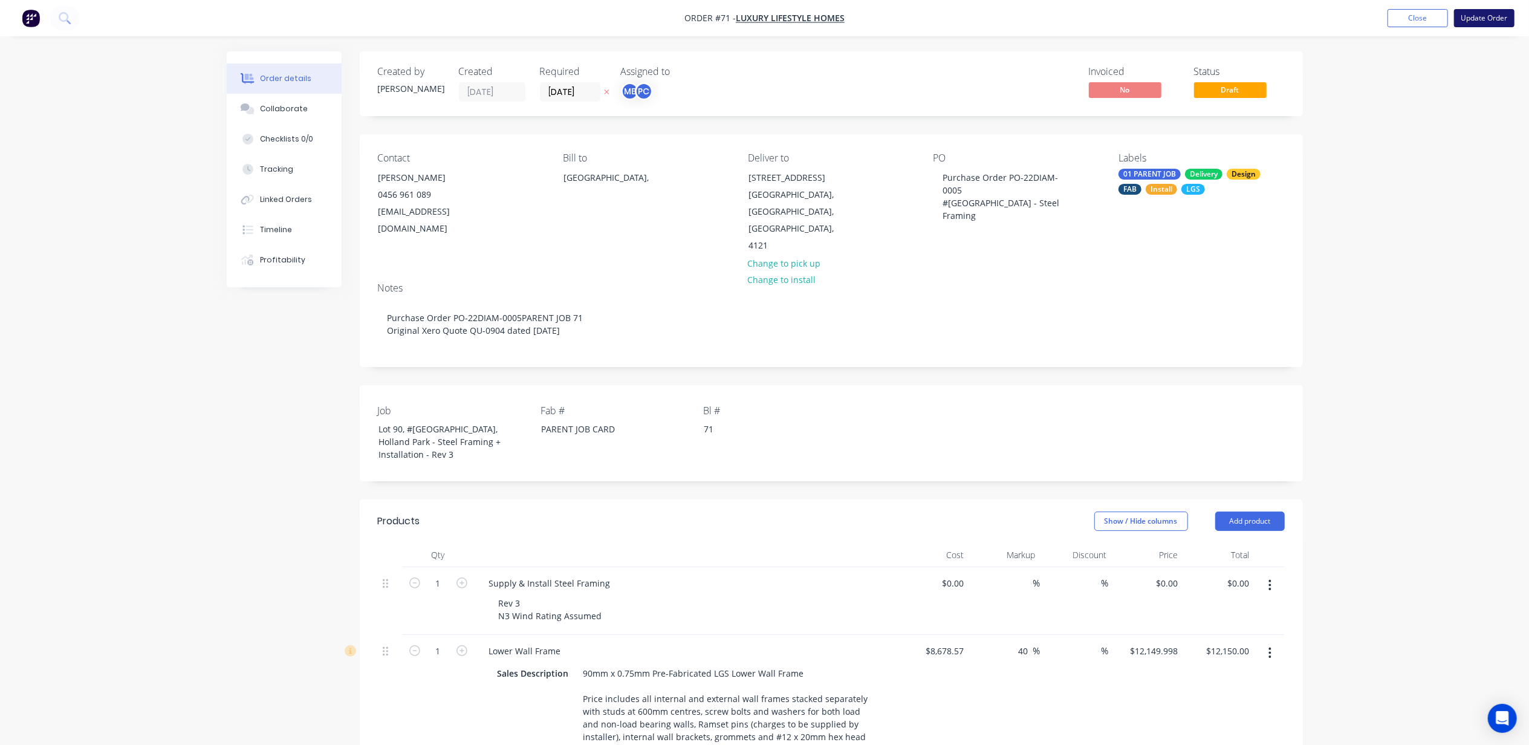
click at [1480, 18] on button "Update Order" at bounding box center [1484, 18] width 60 height 18
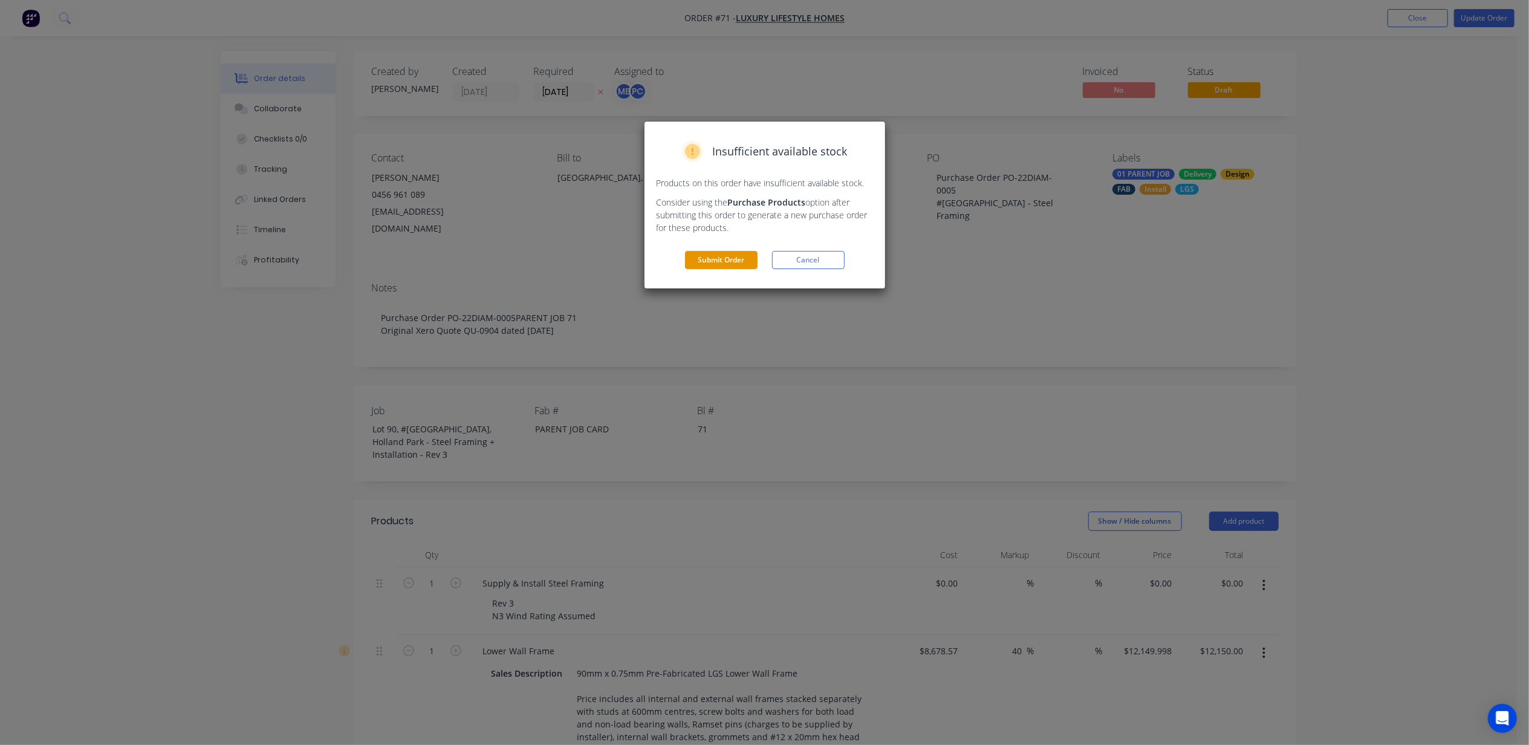
click at [716, 264] on button "Submit Order" at bounding box center [721, 260] width 73 height 18
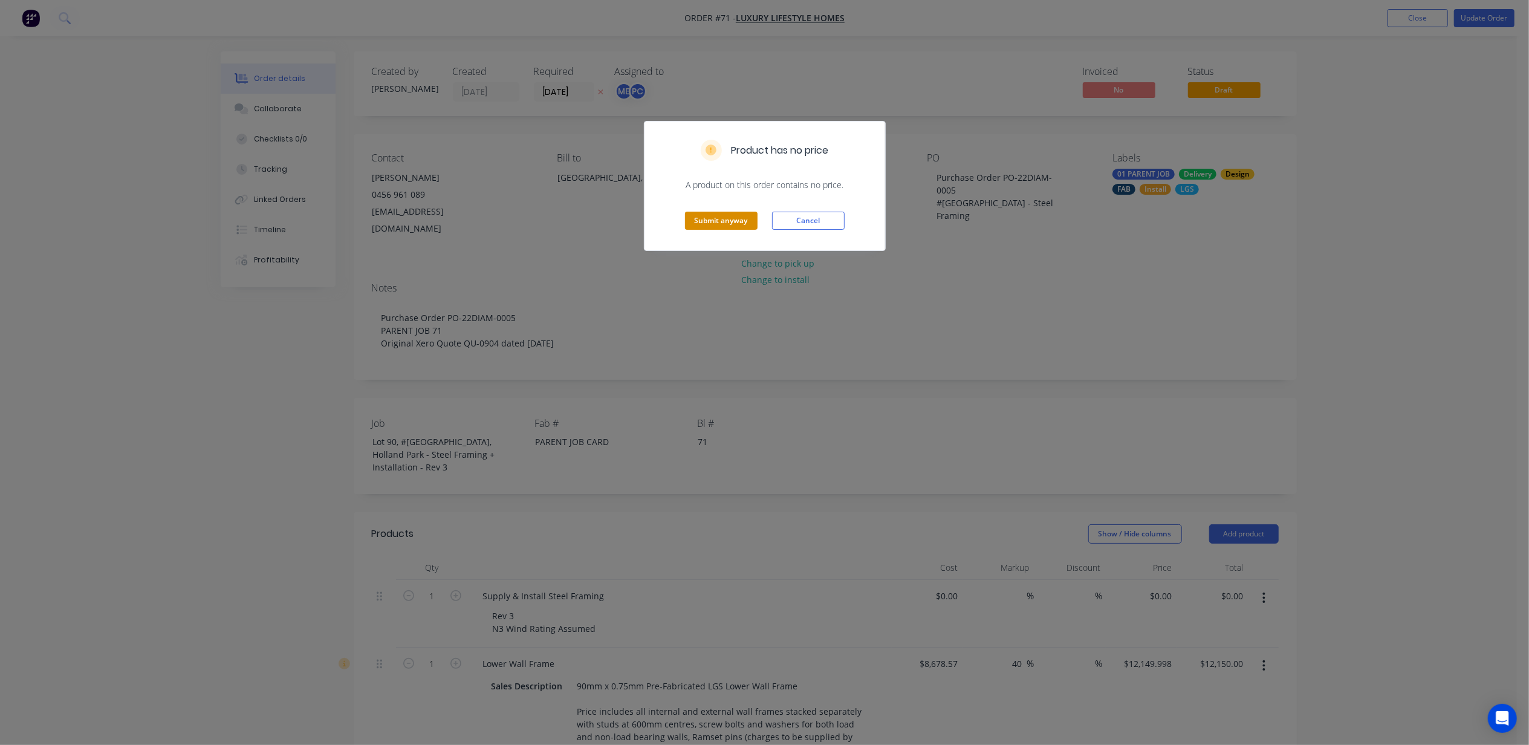
click at [727, 221] on button "Submit anyway" at bounding box center [721, 221] width 73 height 18
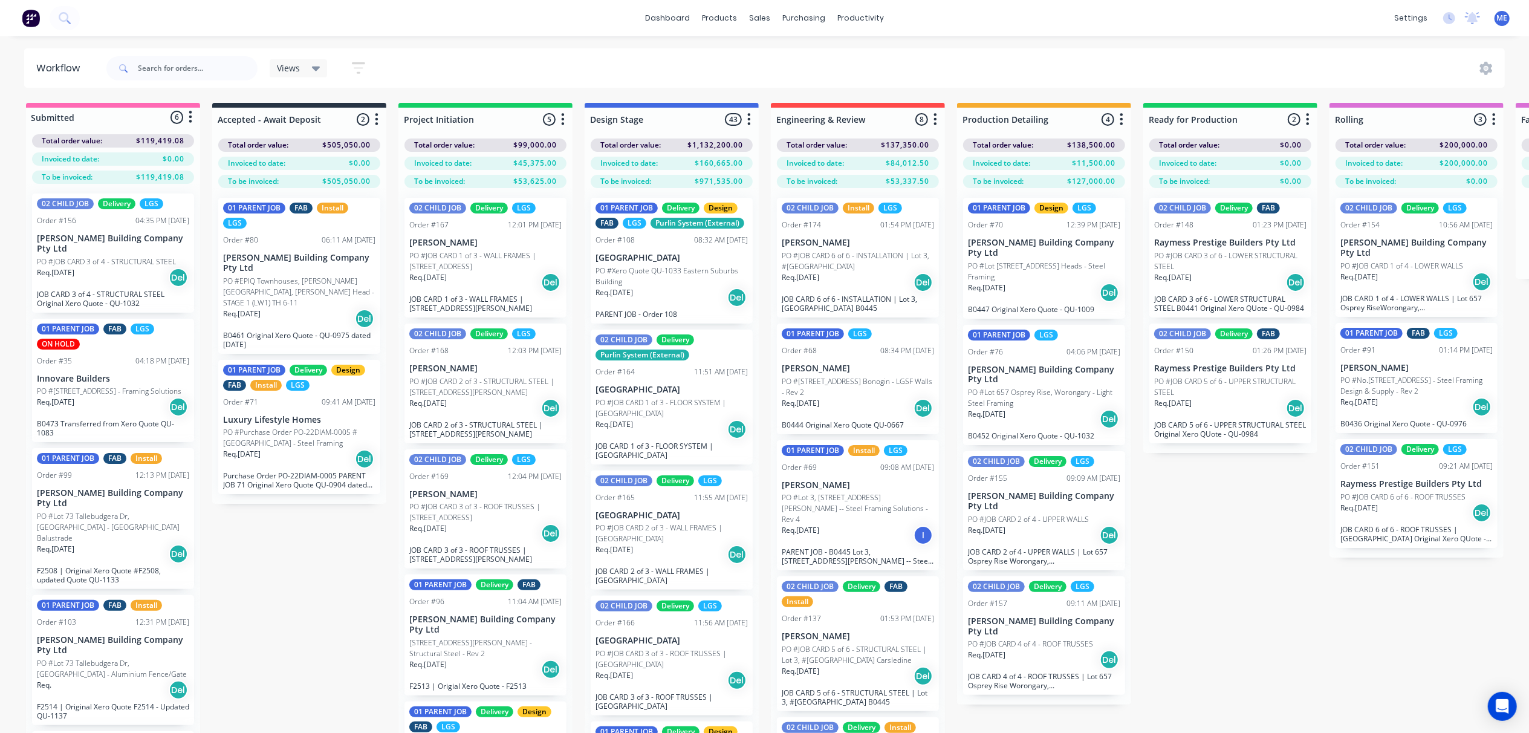
click at [274, 427] on p "PO #Purchase Order PO-22DIAM-0005 #[GEOGRAPHIC_DATA] - Steel Framing" at bounding box center [299, 438] width 152 height 22
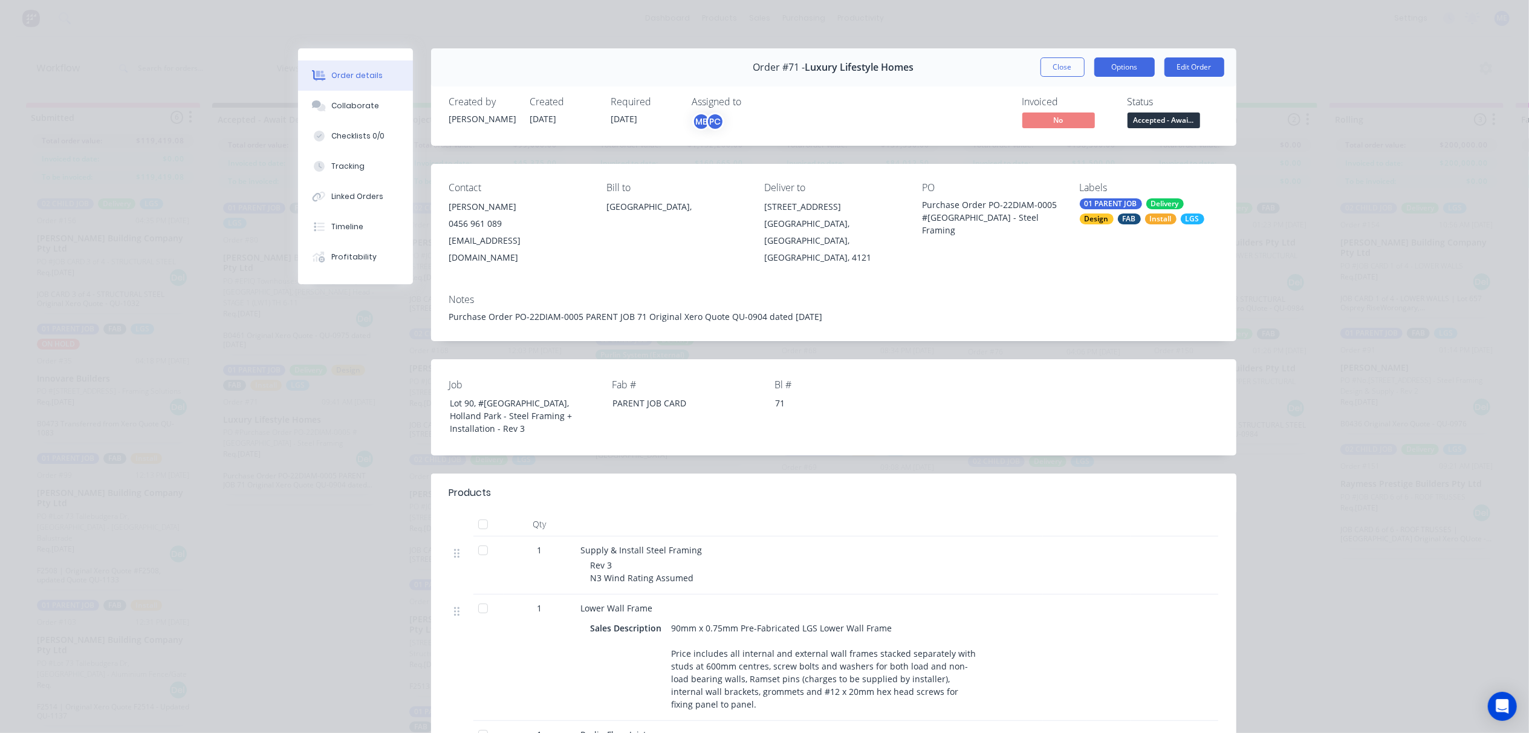
click at [1113, 69] on button "Options" at bounding box center [1124, 66] width 60 height 19
click at [1067, 66] on button "Close" at bounding box center [1062, 66] width 44 height 19
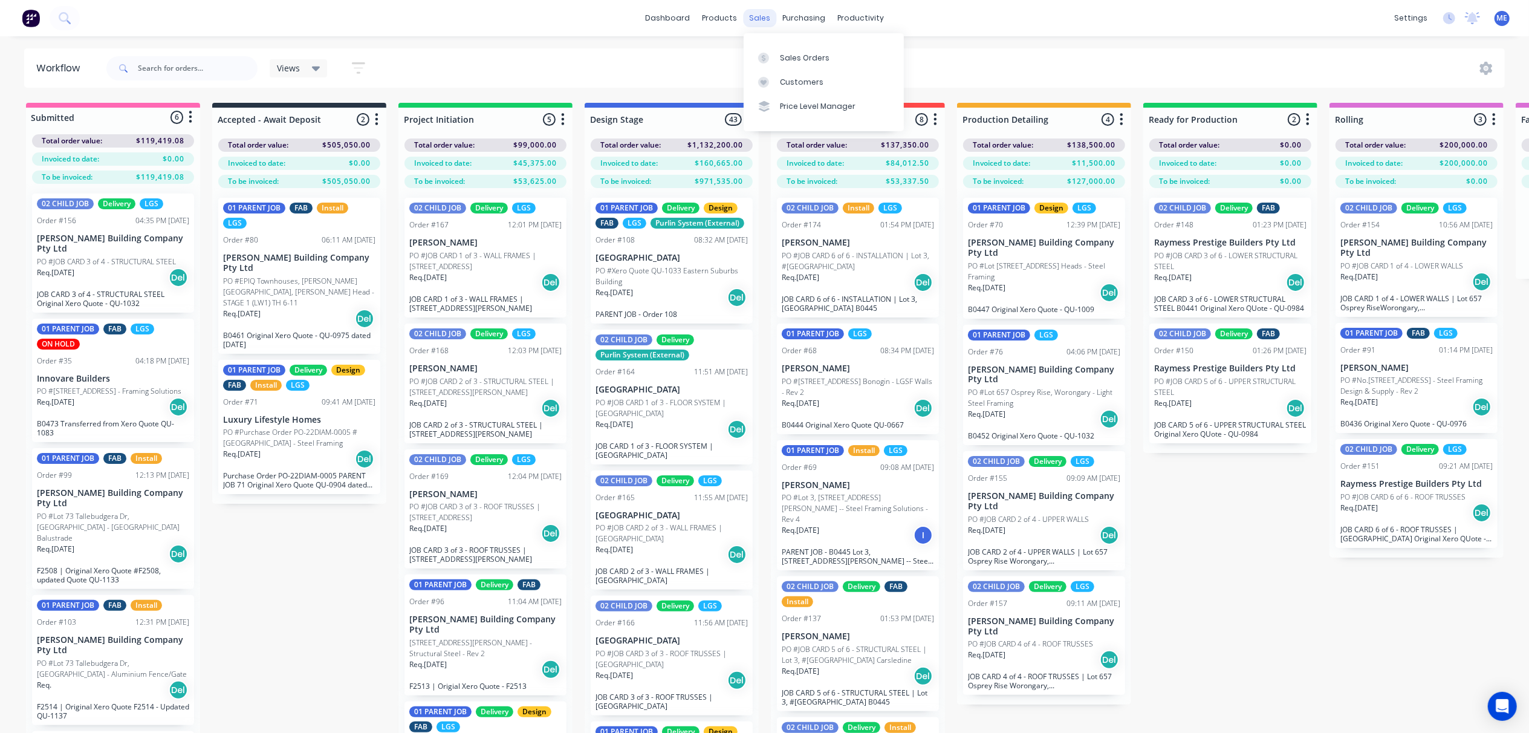
click at [759, 21] on div "sales" at bounding box center [759, 18] width 33 height 18
click at [779, 59] on link "Sales Orders" at bounding box center [824, 57] width 160 height 24
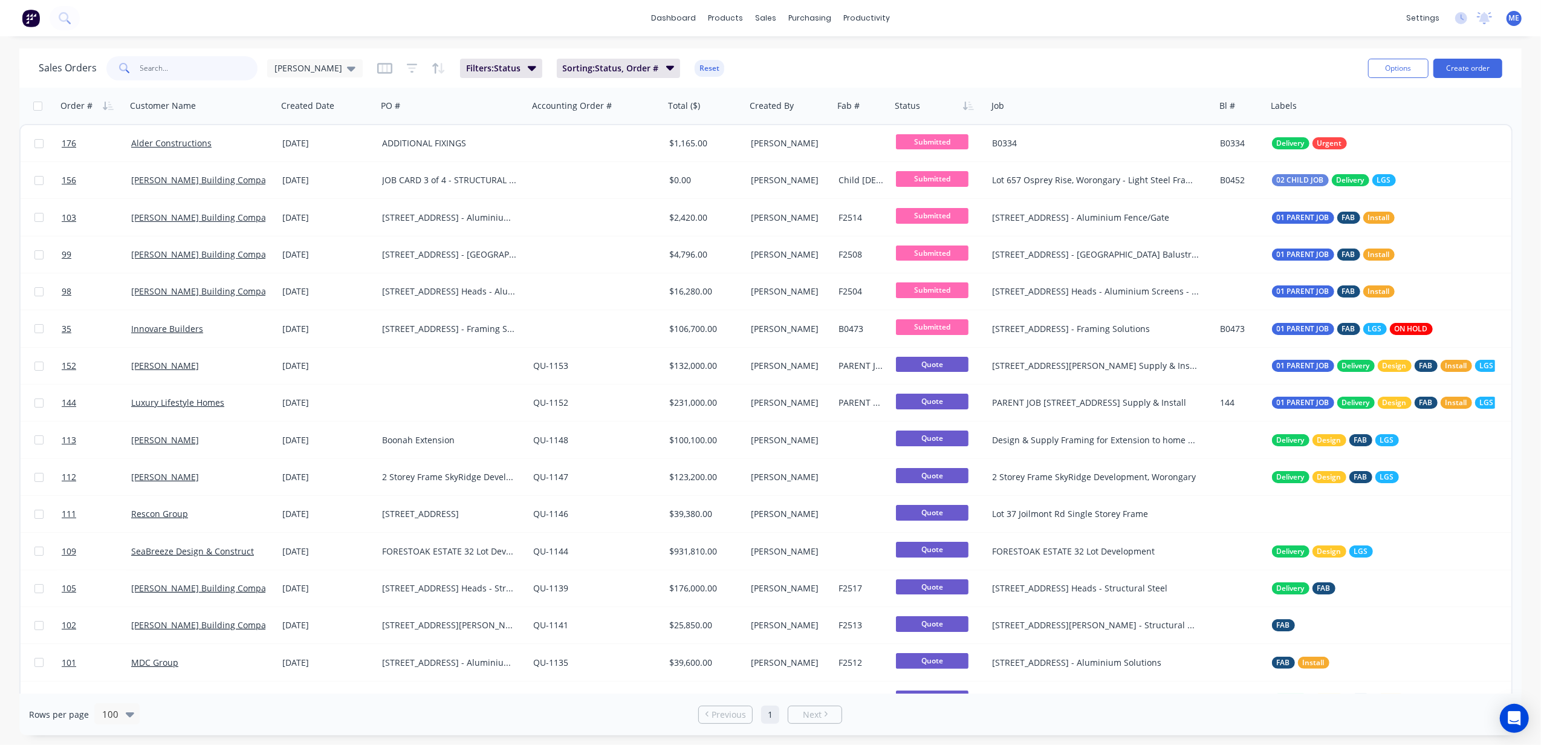
click at [181, 62] on input "text" at bounding box center [199, 68] width 118 height 24
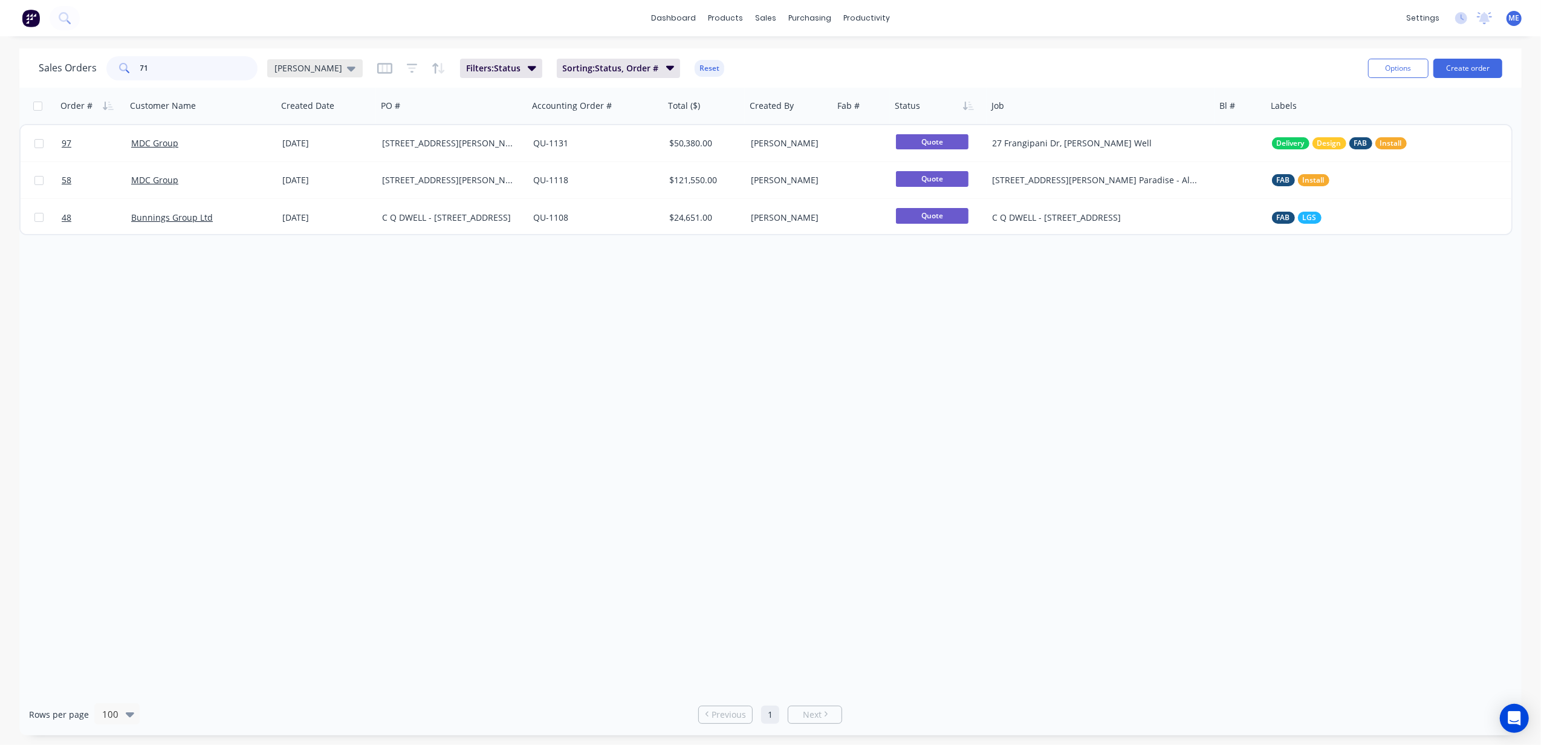
type input "71"
click at [310, 62] on span "Mike Sales" at bounding box center [308, 68] width 68 height 13
click at [298, 169] on button "None" at bounding box center [340, 171] width 138 height 14
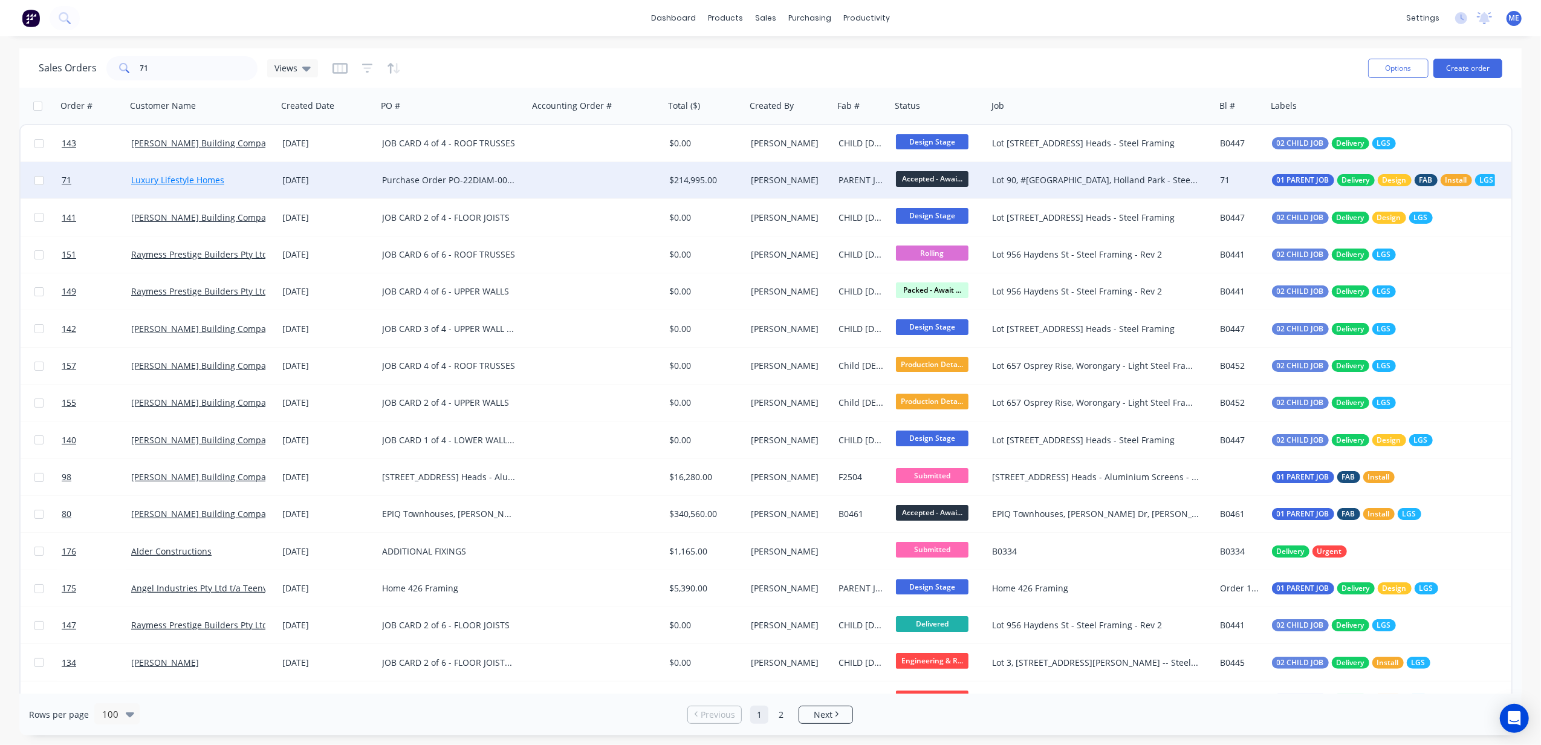
click at [178, 183] on link "Luxury Lifestyle Homes" at bounding box center [177, 179] width 93 height 11
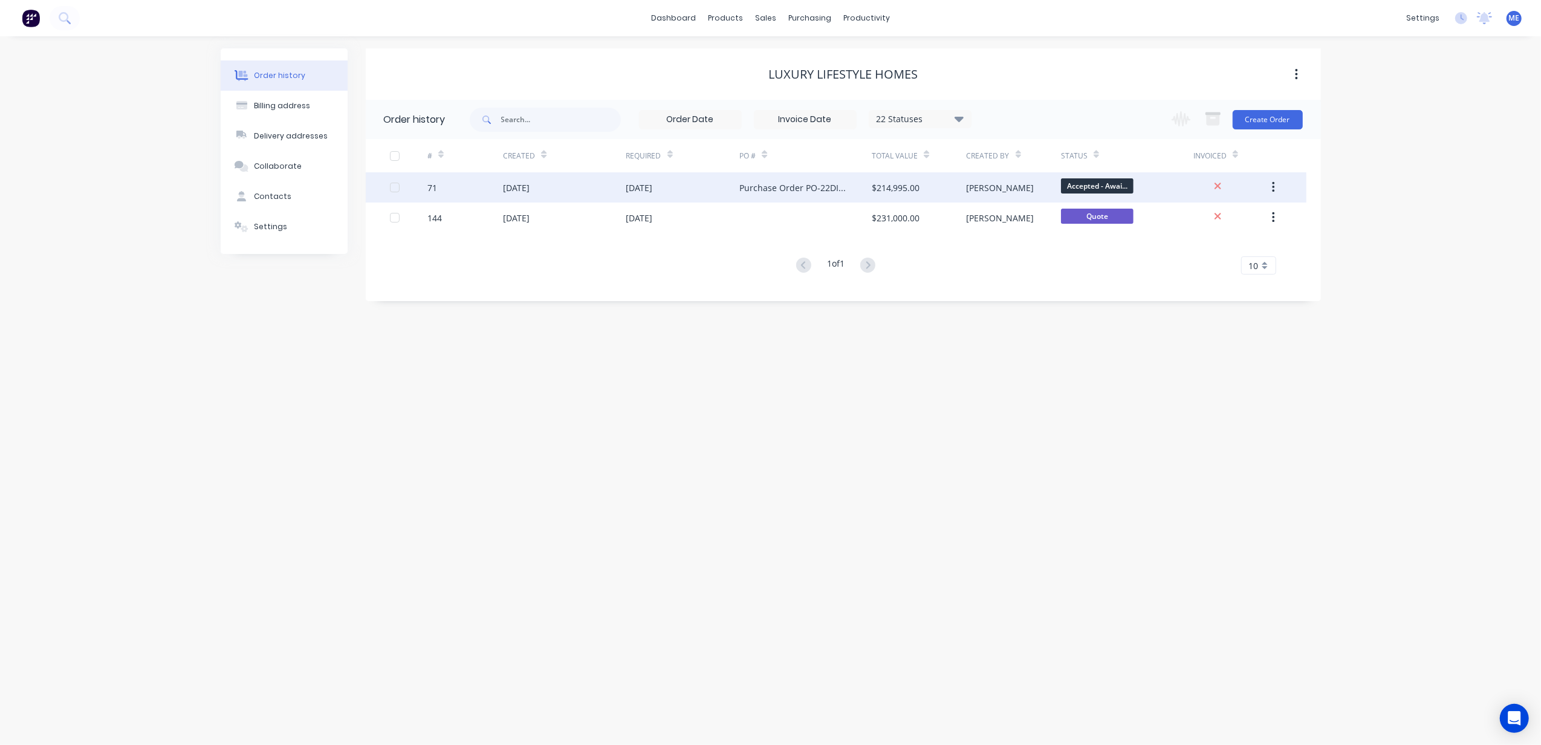
click at [496, 189] on div "71" at bounding box center [465, 187] width 76 height 30
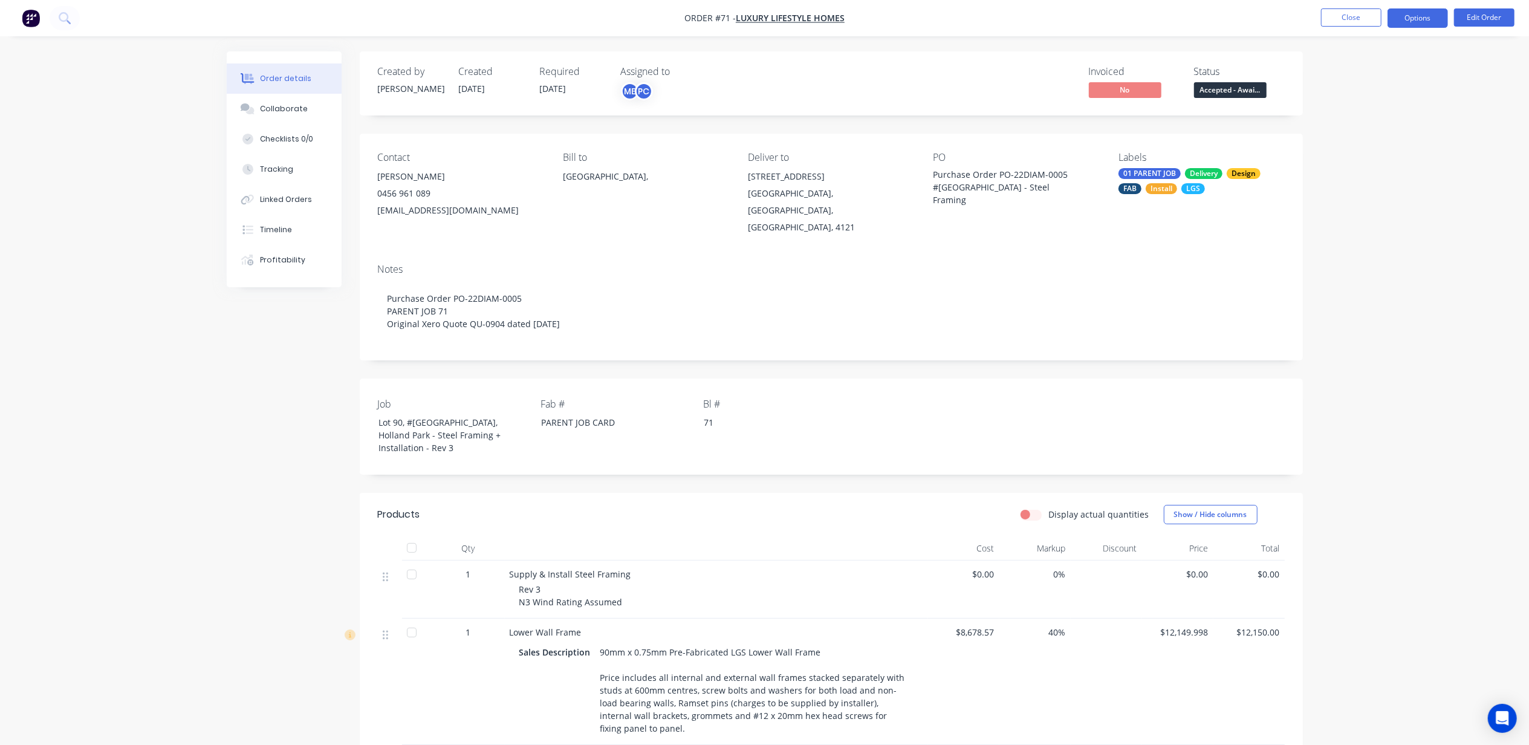
click at [1437, 8] on button "Options" at bounding box center [1417, 17] width 60 height 19
click at [1379, 87] on button "Partial Invoice" at bounding box center [1381, 97] width 133 height 24
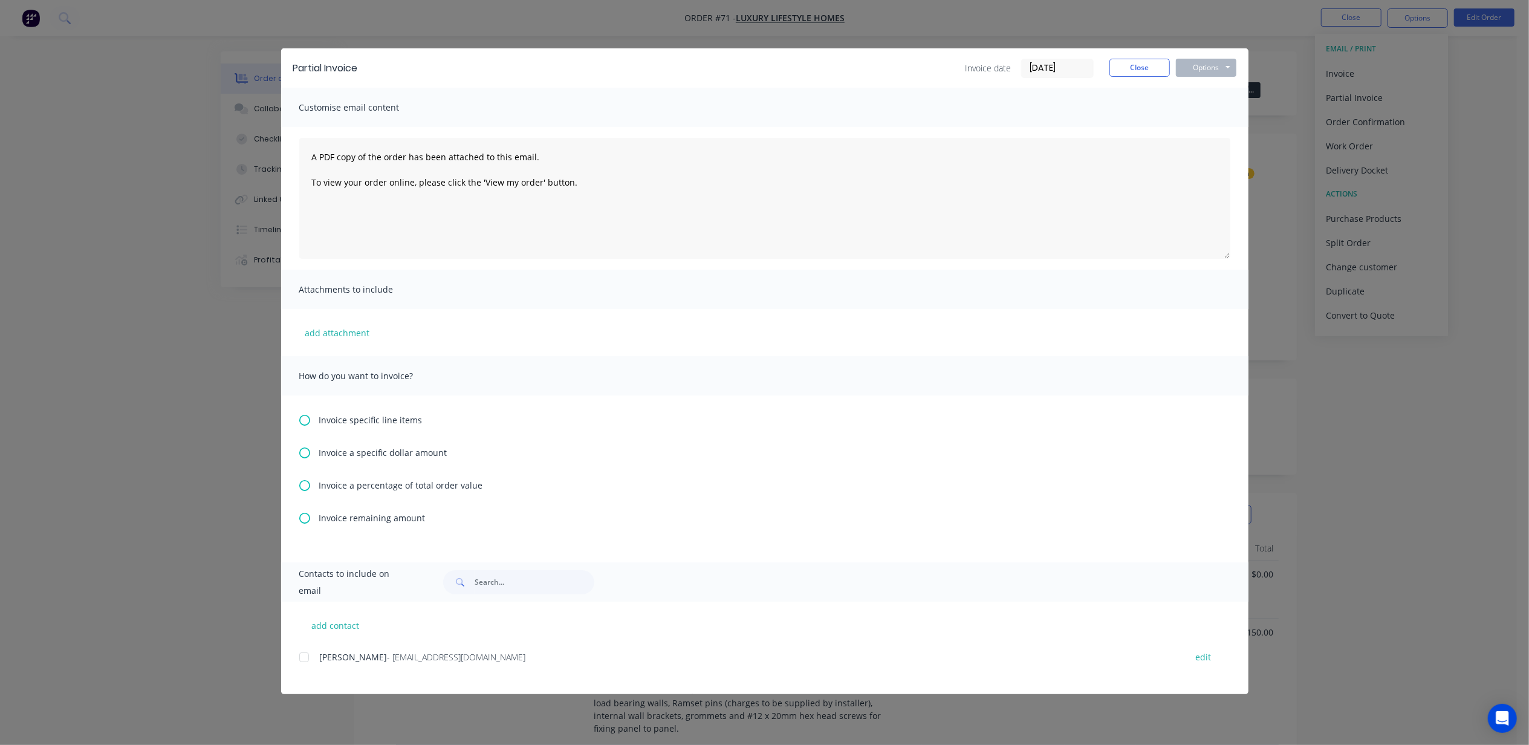
click at [376, 482] on span "Invoice a percentage of total order value" at bounding box center [401, 485] width 164 height 13
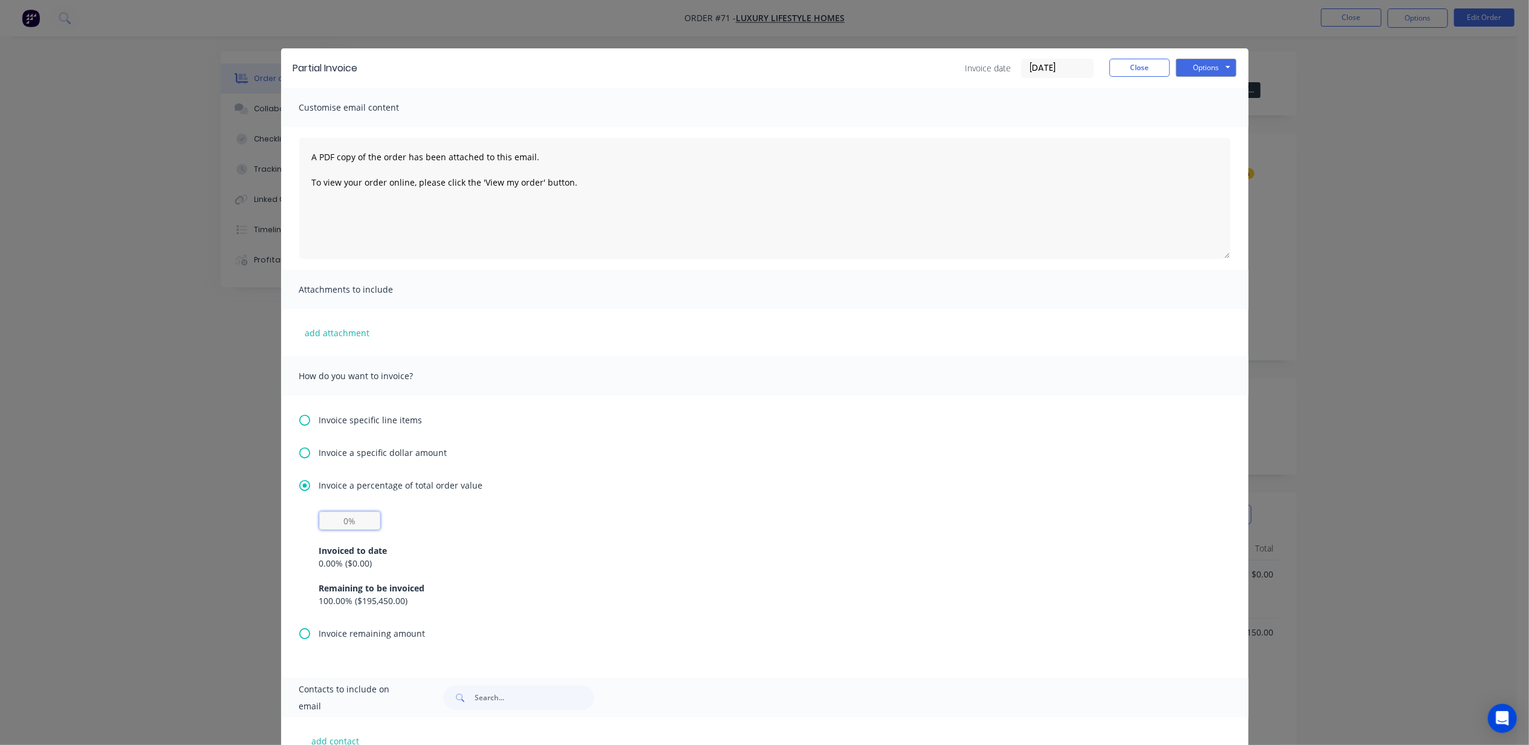
click at [349, 517] on input "text" at bounding box center [349, 520] width 61 height 18
click at [724, 430] on div "Invoice specific line items Invoice a specific dollar amount Invoice a percenta…" at bounding box center [764, 536] width 967 height 282
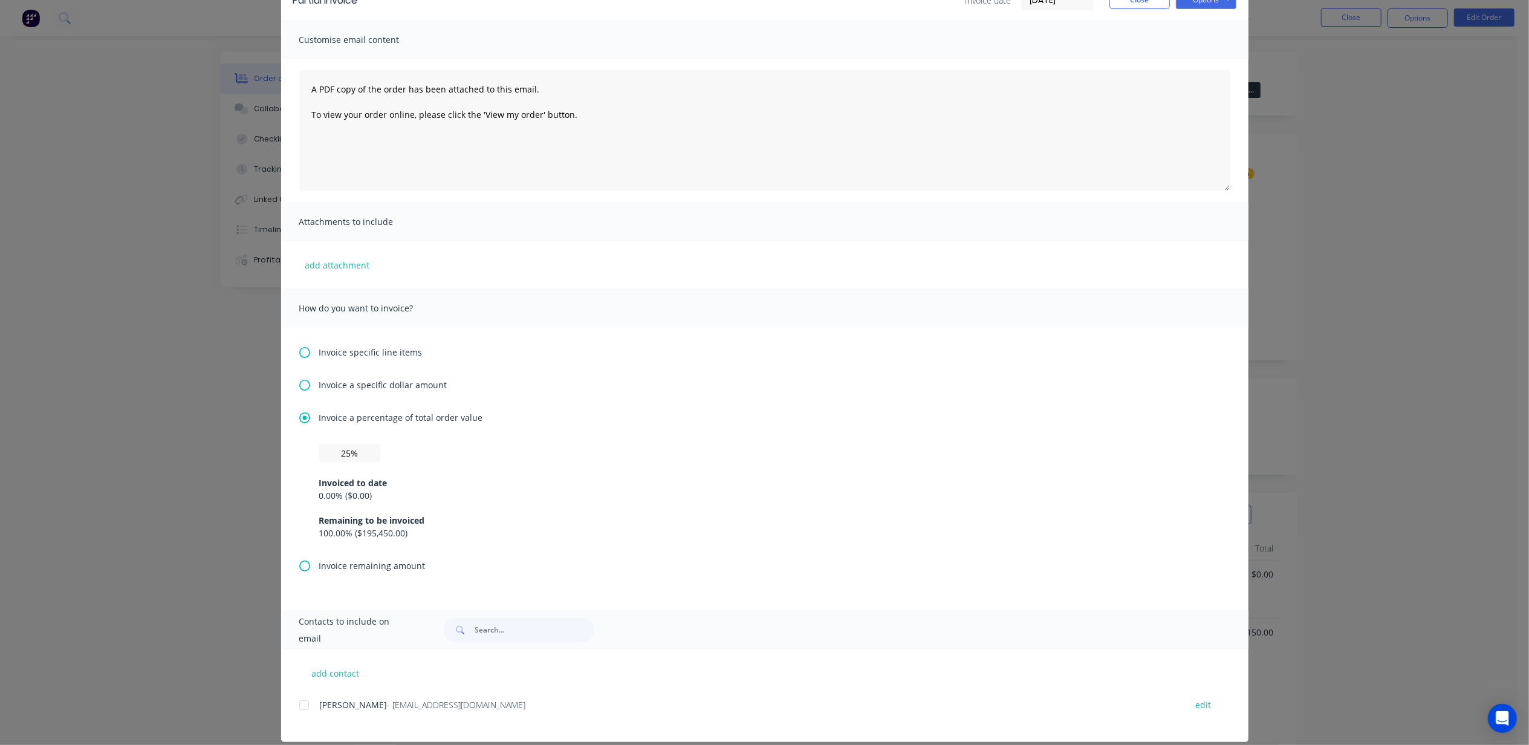
scroll to position [81, 0]
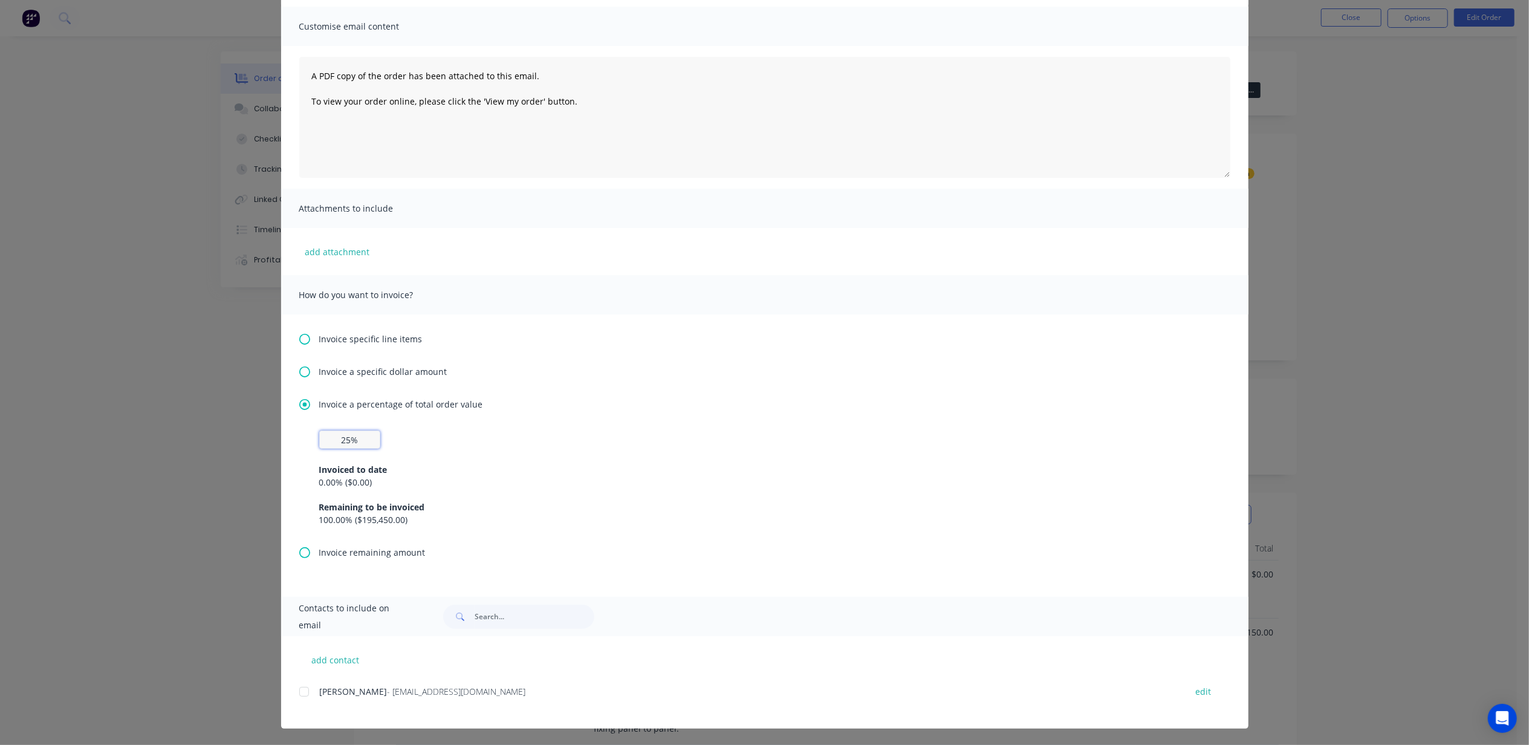
click at [358, 443] on input "25%" at bounding box center [349, 439] width 61 height 18
click at [384, 399] on span "Invoice a percentage of total order value" at bounding box center [401, 404] width 164 height 13
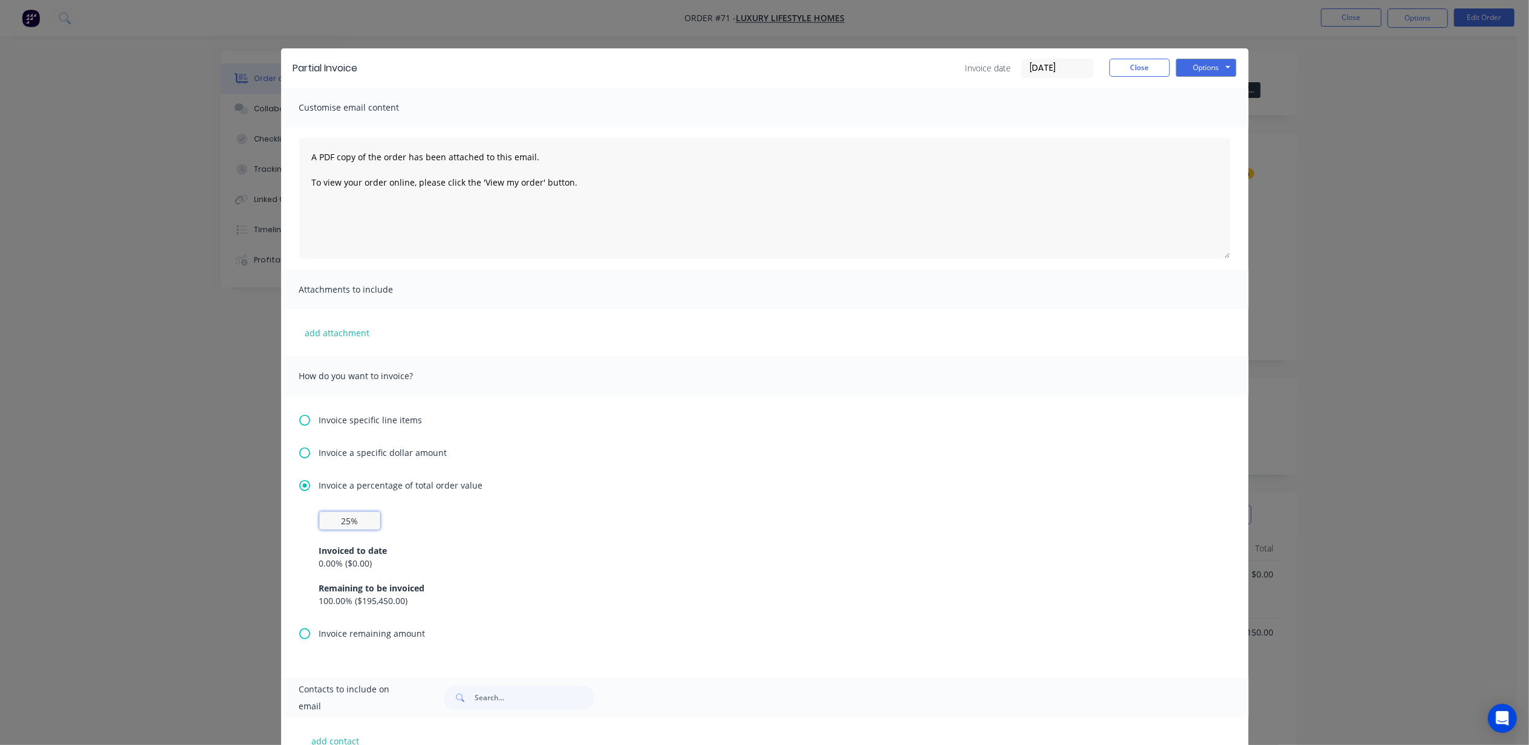
click at [360, 517] on input "25%" at bounding box center [349, 520] width 61 height 18
drag, startPoint x: 360, startPoint y: 517, endPoint x: 264, endPoint y: 530, distance: 97.5
click at [264, 530] on div "Partial Invoice Invoice date 02/09/25 Close Options Preview Print Email Customi…" at bounding box center [764, 372] width 1529 height 745
type input "25%"
click at [689, 438] on div "Invoice specific line items Invoice a specific dollar amount Invoice a percenta…" at bounding box center [764, 536] width 967 height 282
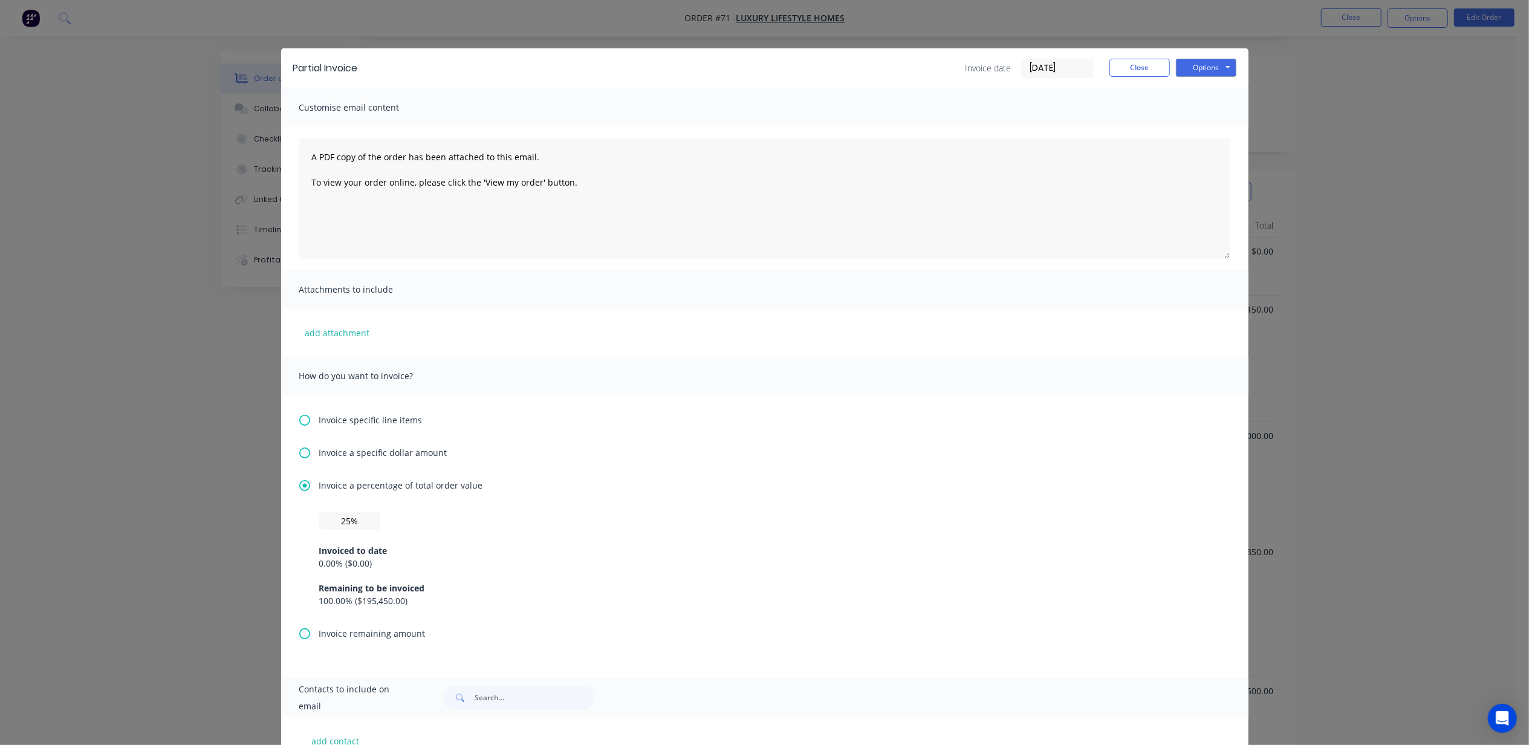
scroll to position [80, 0]
click at [1192, 61] on button "Options" at bounding box center [1206, 68] width 60 height 18
click at [1216, 92] on button "Preview" at bounding box center [1214, 89] width 77 height 20
click at [1192, 68] on button "Options" at bounding box center [1206, 68] width 60 height 18
click at [1187, 102] on button "Print" at bounding box center [1214, 109] width 77 height 20
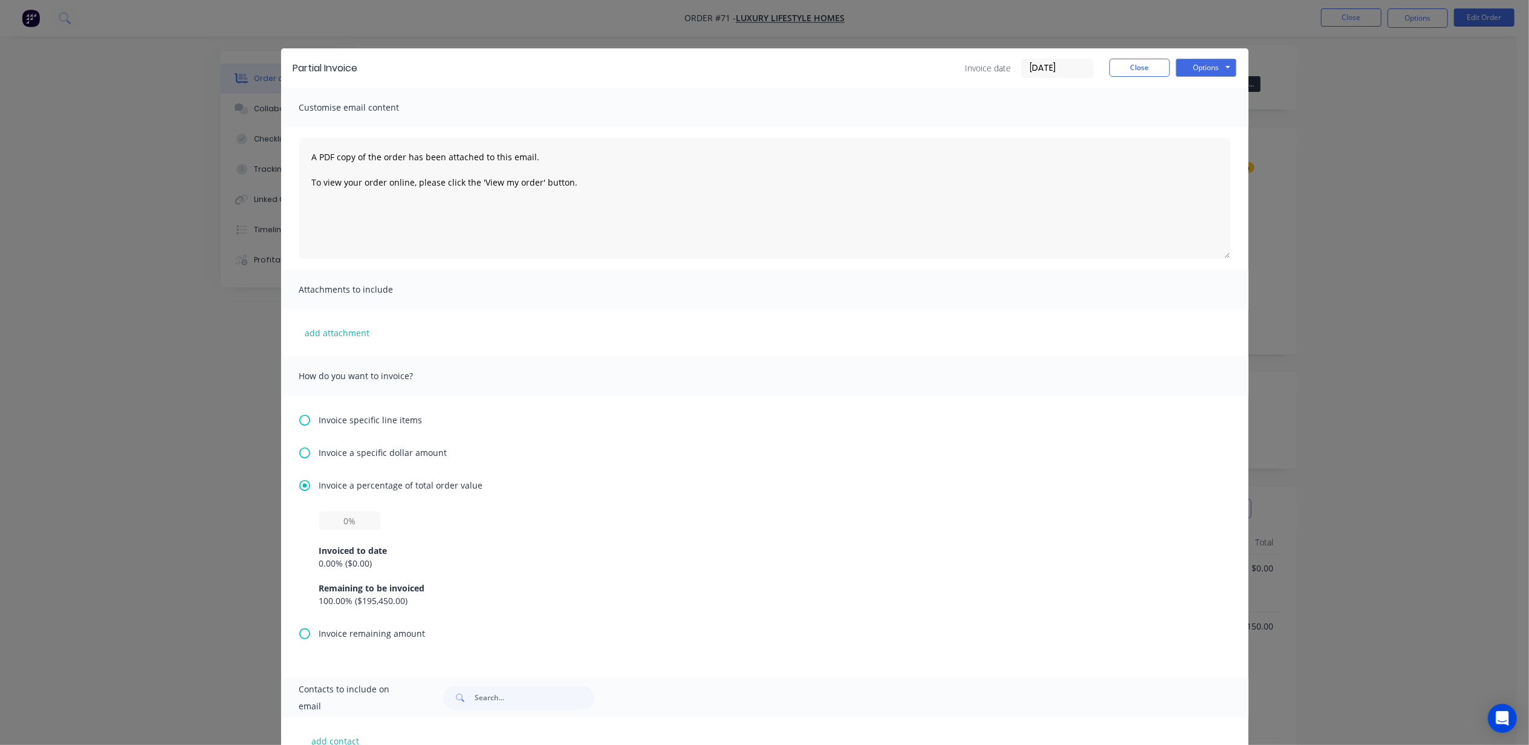
scroll to position [0, 0]
click at [1198, 62] on button "Options" at bounding box center [1206, 68] width 60 height 18
click at [1201, 110] on button "Print" at bounding box center [1214, 109] width 77 height 20
click at [361, 514] on input "text" at bounding box center [349, 520] width 61 height 18
type input "25%"
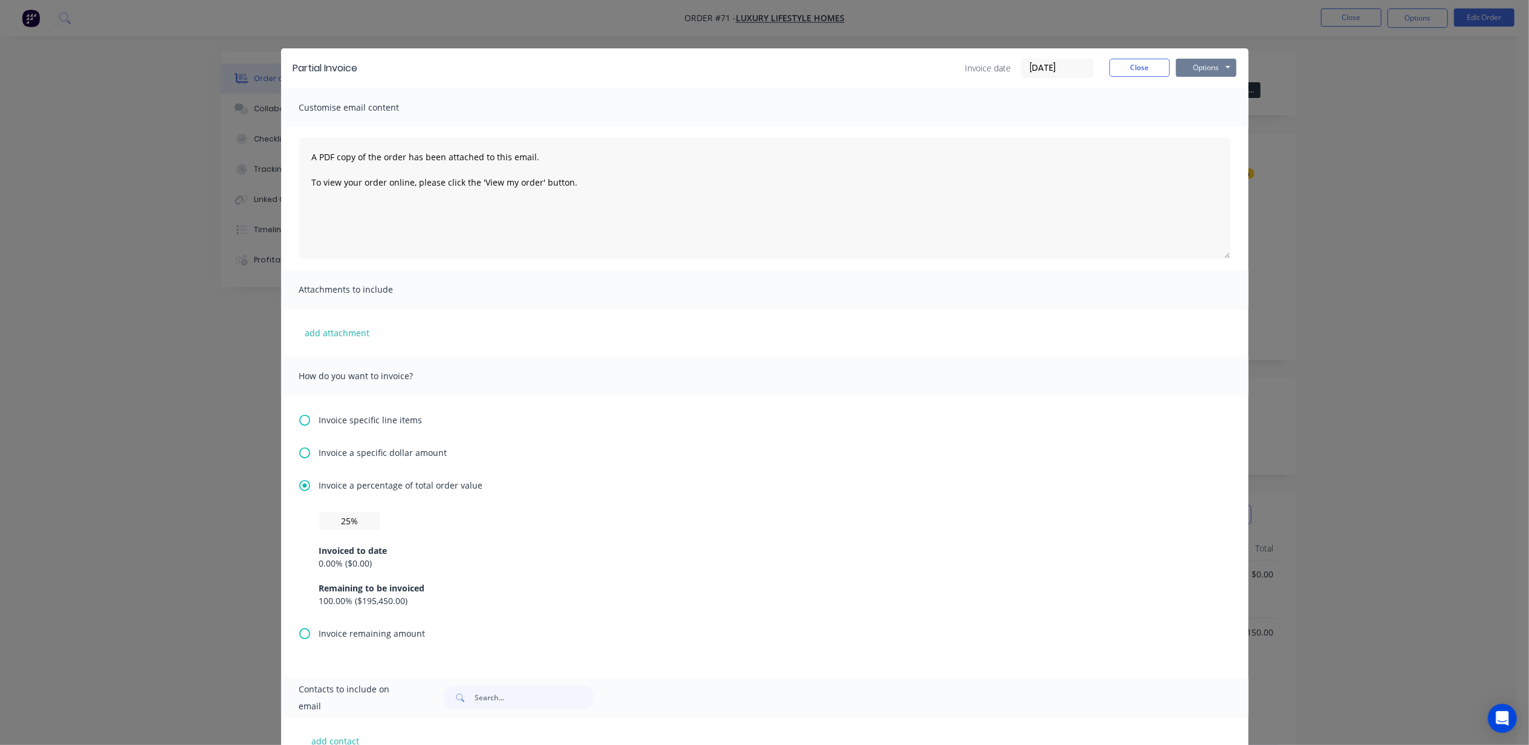
click at [1201, 74] on button "Options" at bounding box center [1206, 68] width 60 height 18
click at [1205, 102] on button "Print" at bounding box center [1214, 109] width 77 height 20
click at [1127, 71] on button "Close" at bounding box center [1139, 68] width 60 height 18
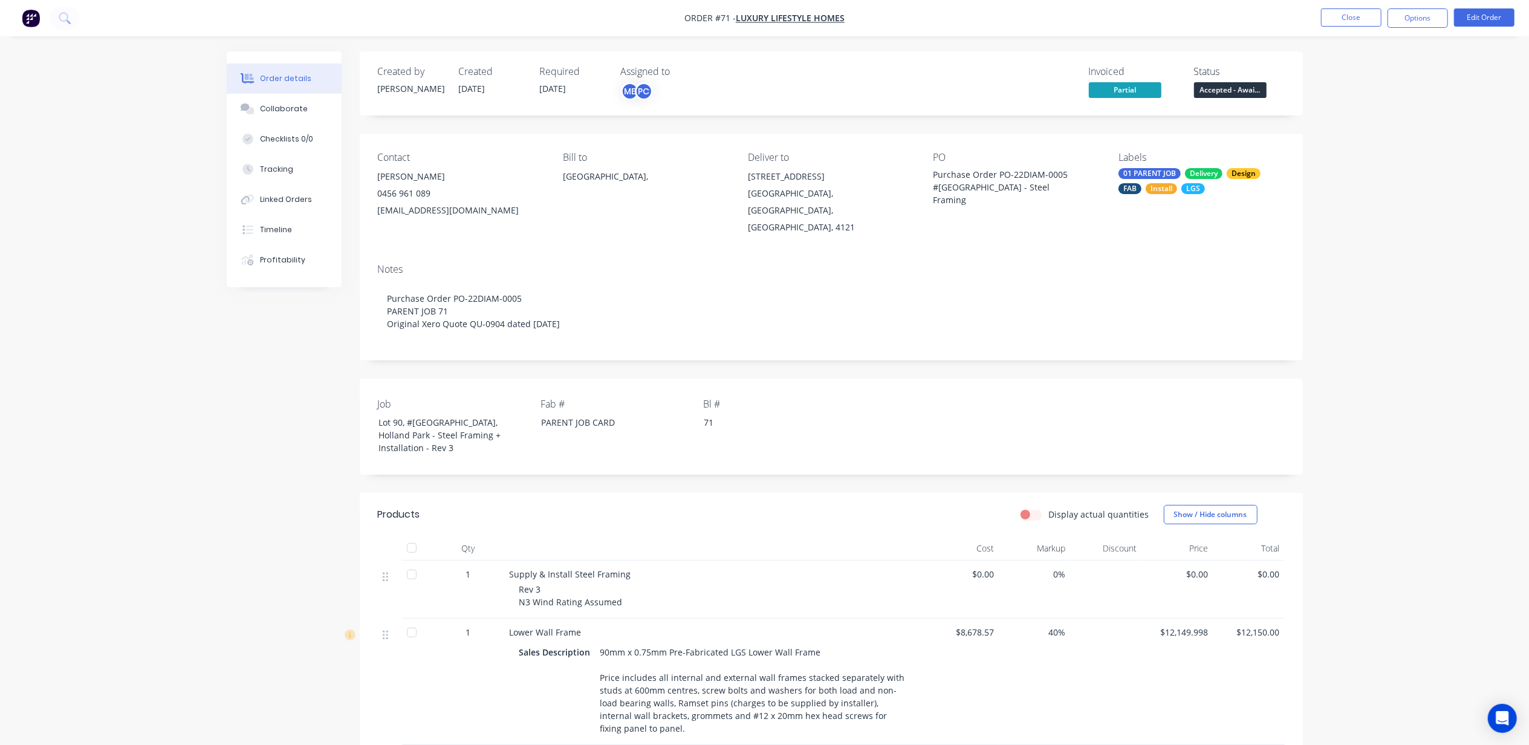
click at [284, 107] on div "Collaborate" at bounding box center [284, 108] width 48 height 11
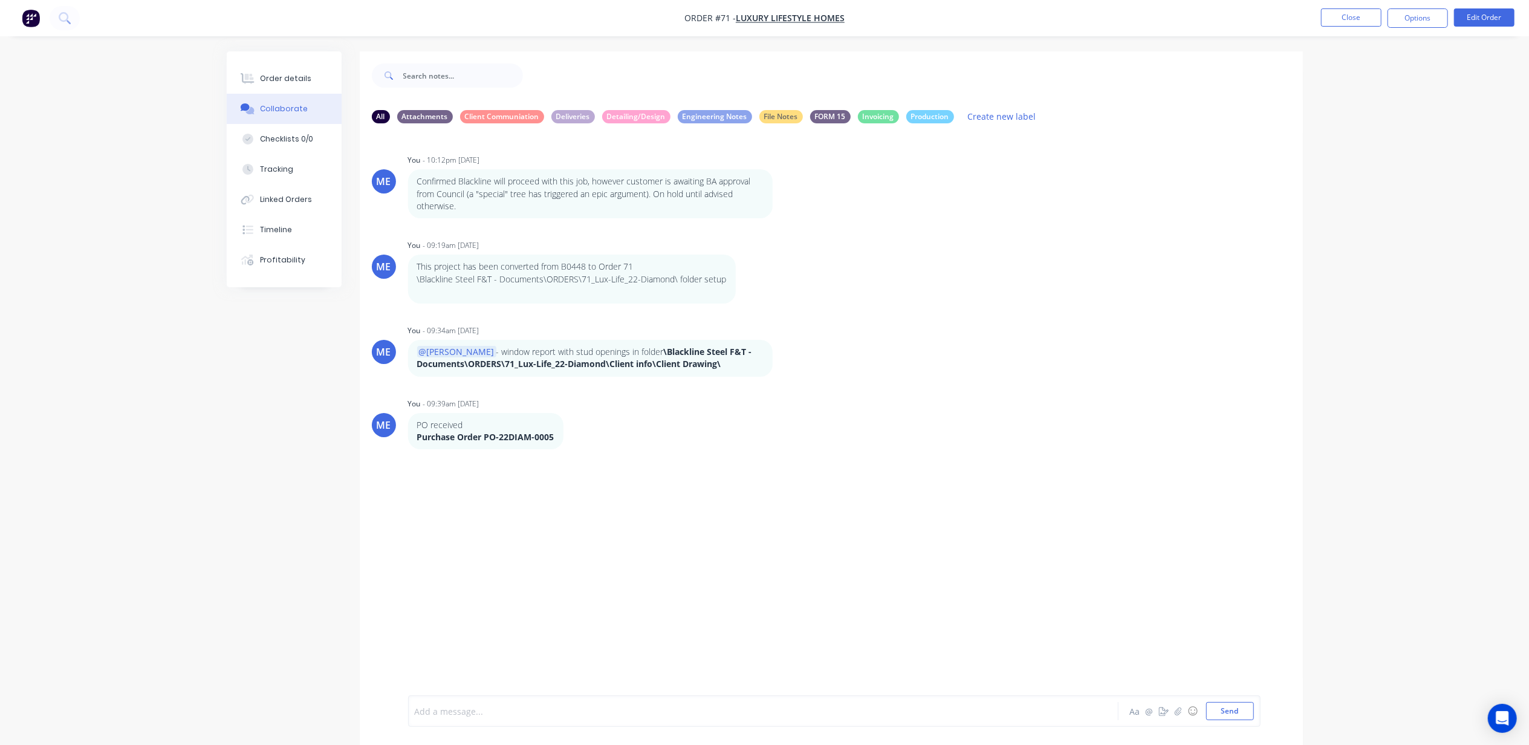
click at [532, 716] on div at bounding box center [729, 711] width 629 height 13
click at [1238, 713] on button "Send" at bounding box center [1230, 711] width 48 height 18
click at [1362, 16] on button "Close" at bounding box center [1351, 17] width 60 height 18
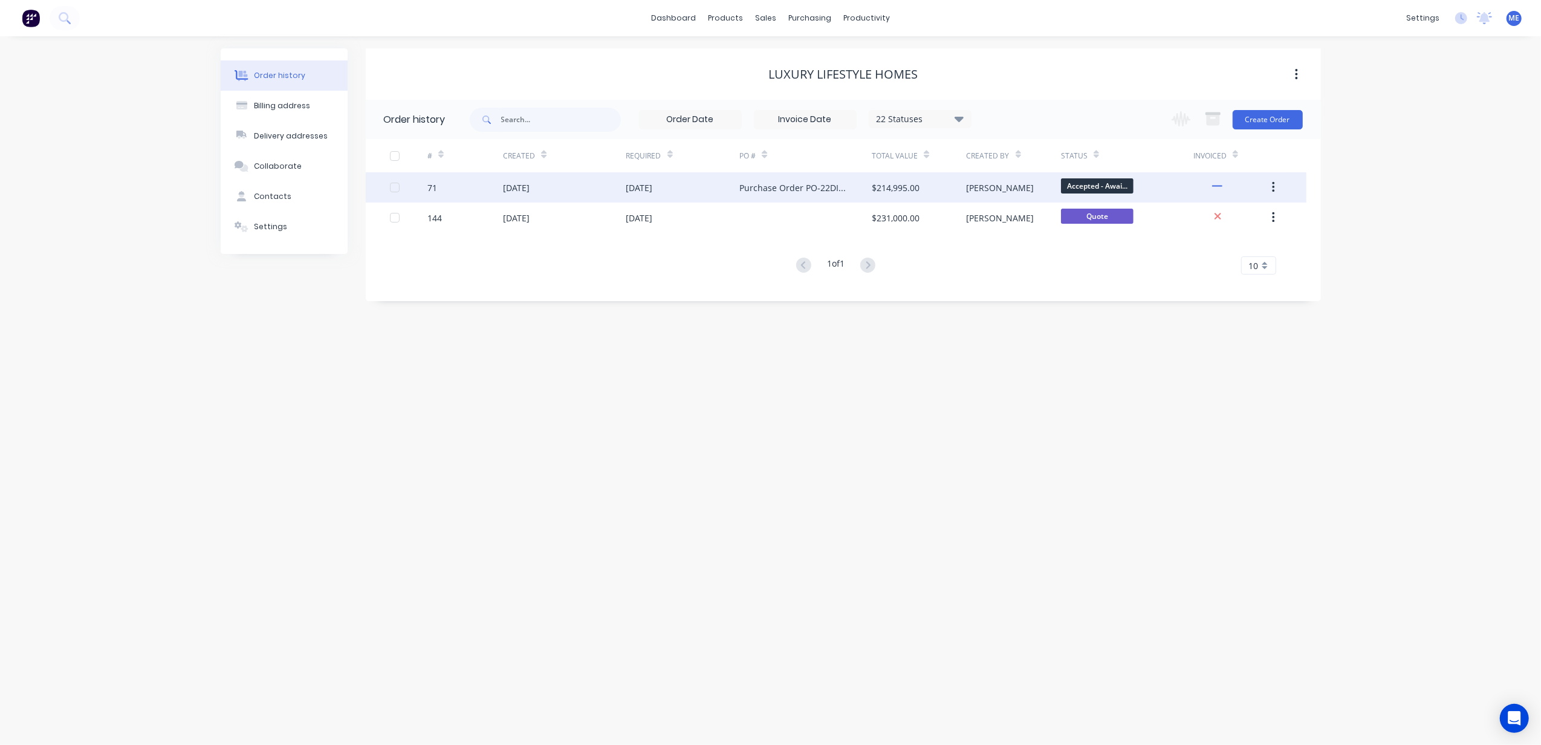
click at [965, 182] on div "$214,995.00" at bounding box center [919, 187] width 94 height 30
